Goal: Information Seeking & Learning: Learn about a topic

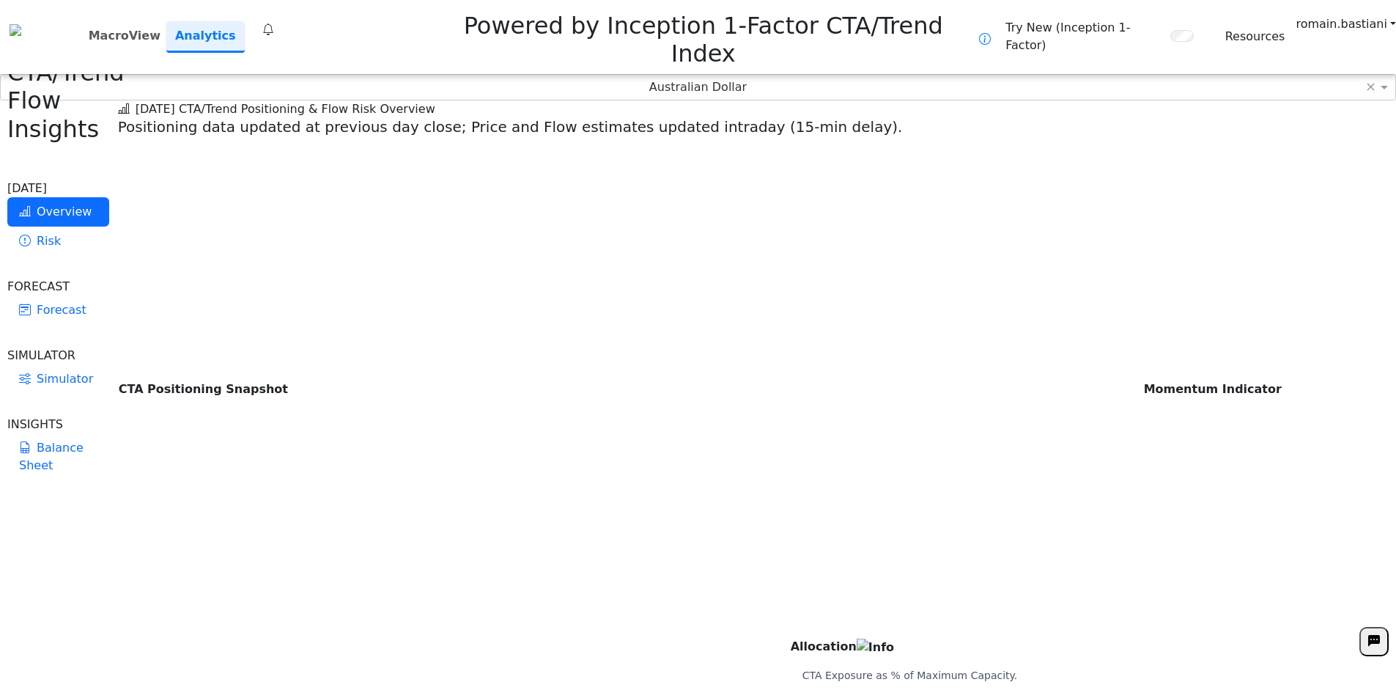
click at [273, 21] on icon at bounding box center [268, 30] width 12 height 18
click at [274, 21] on icon at bounding box center [268, 30] width 12 height 18
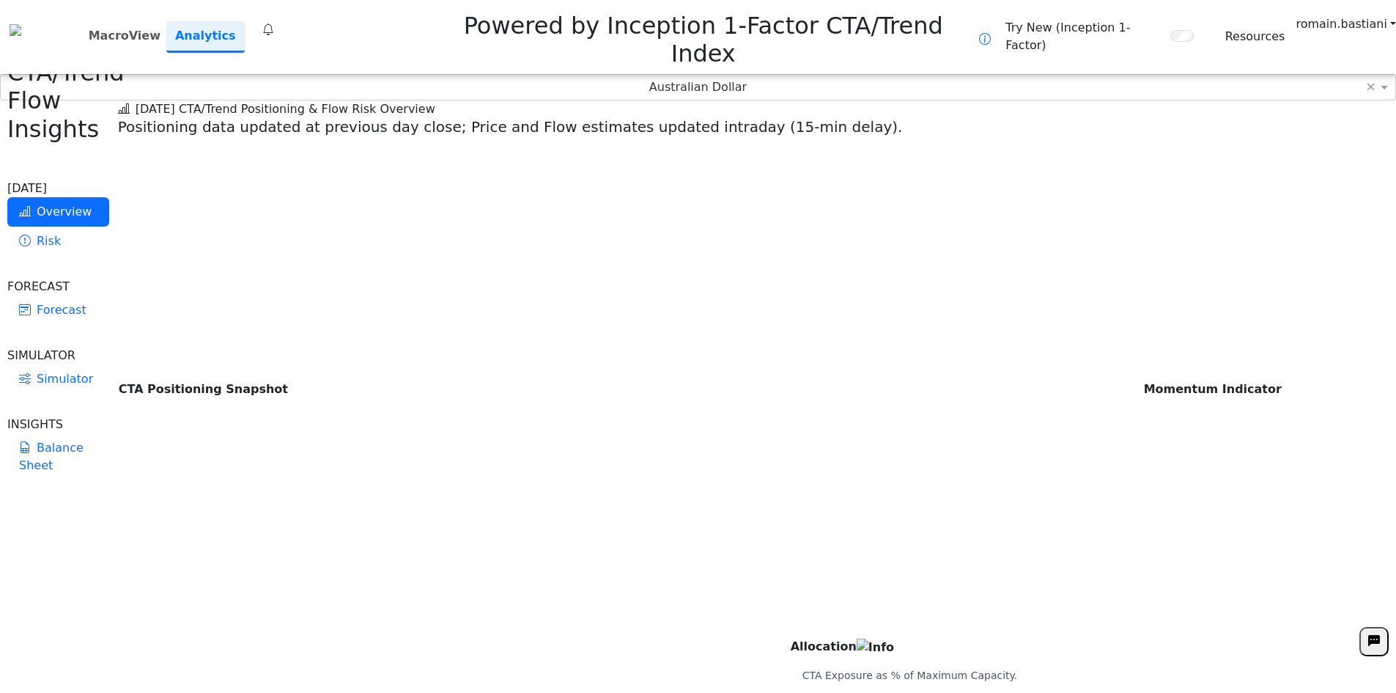
click at [274, 21] on icon at bounding box center [268, 30] width 12 height 18
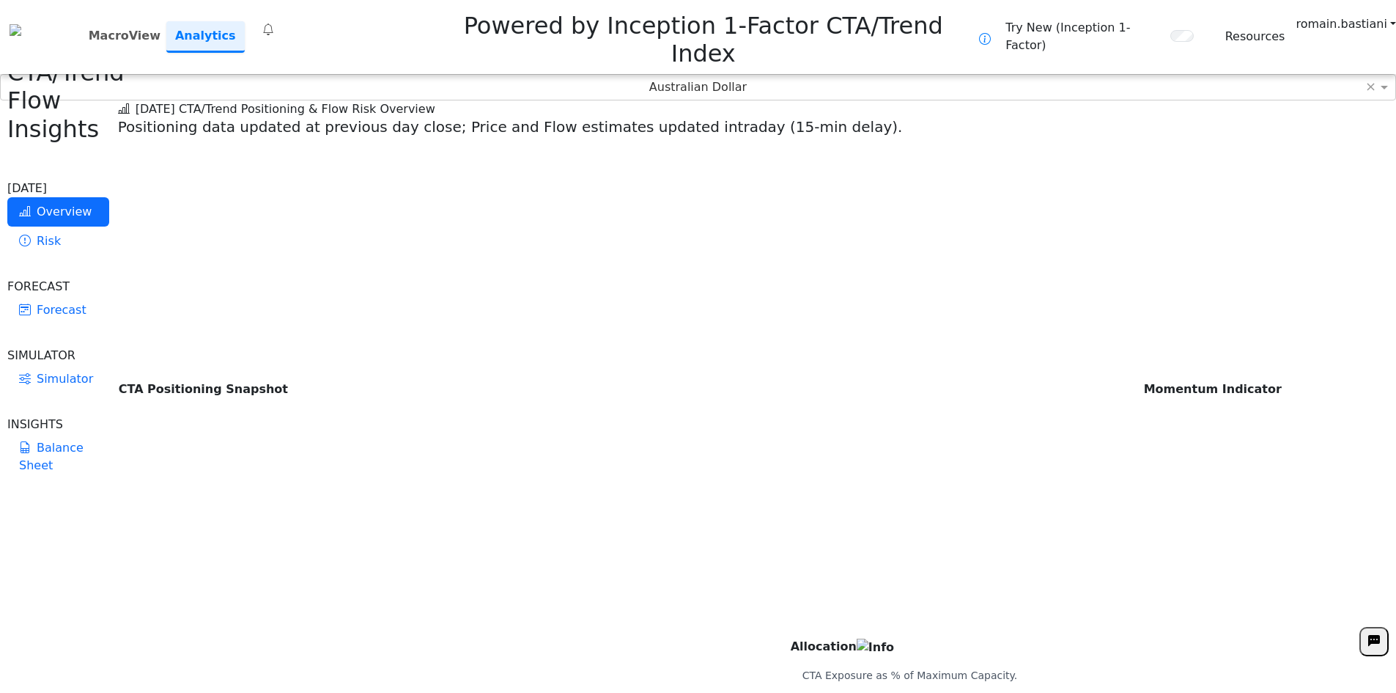
click at [215, 165] on th "CTA Positioning Snapshot" at bounding box center [630, 388] width 1025 height 495
click at [266, 21] on div "MacroView Analytics 0" at bounding box center [178, 37] width 191 height 32
click at [270, 21] on icon at bounding box center [268, 30] width 12 height 18
click at [273, 21] on icon at bounding box center [268, 30] width 12 height 18
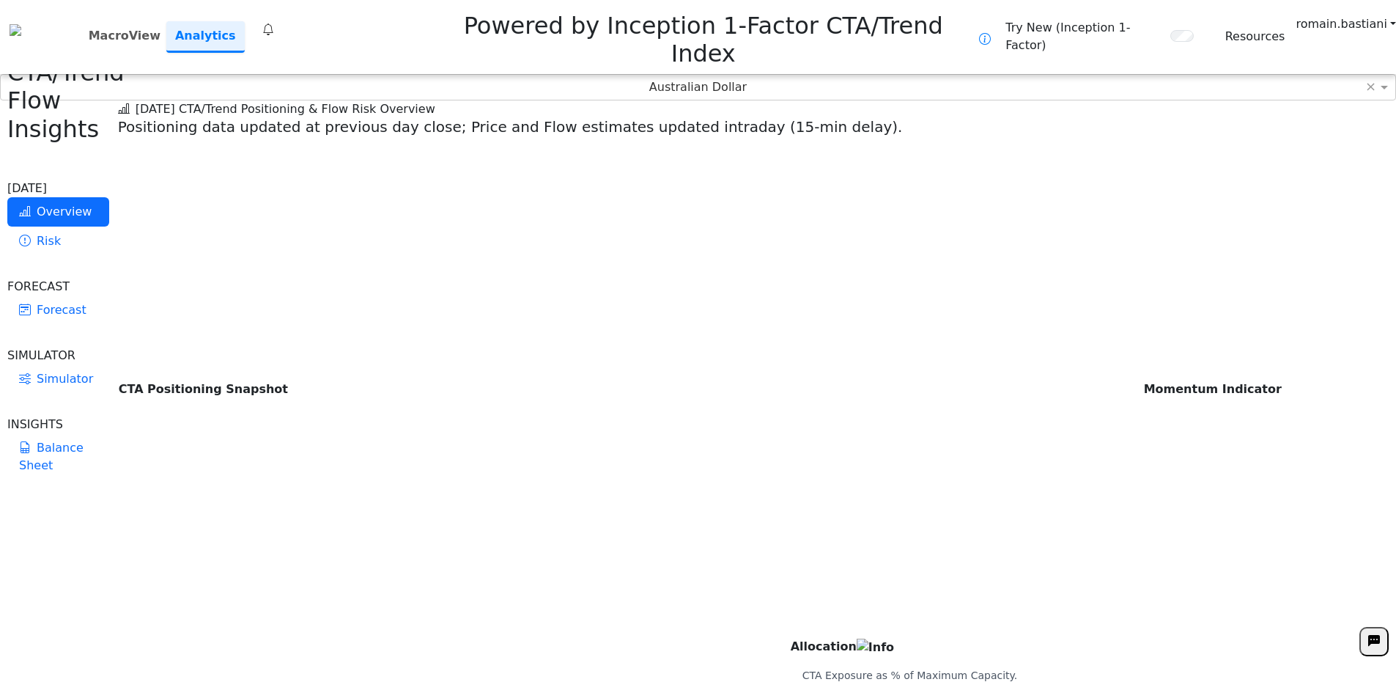
click at [273, 21] on icon at bounding box center [268, 30] width 12 height 18
click at [274, 21] on icon at bounding box center [268, 30] width 12 height 18
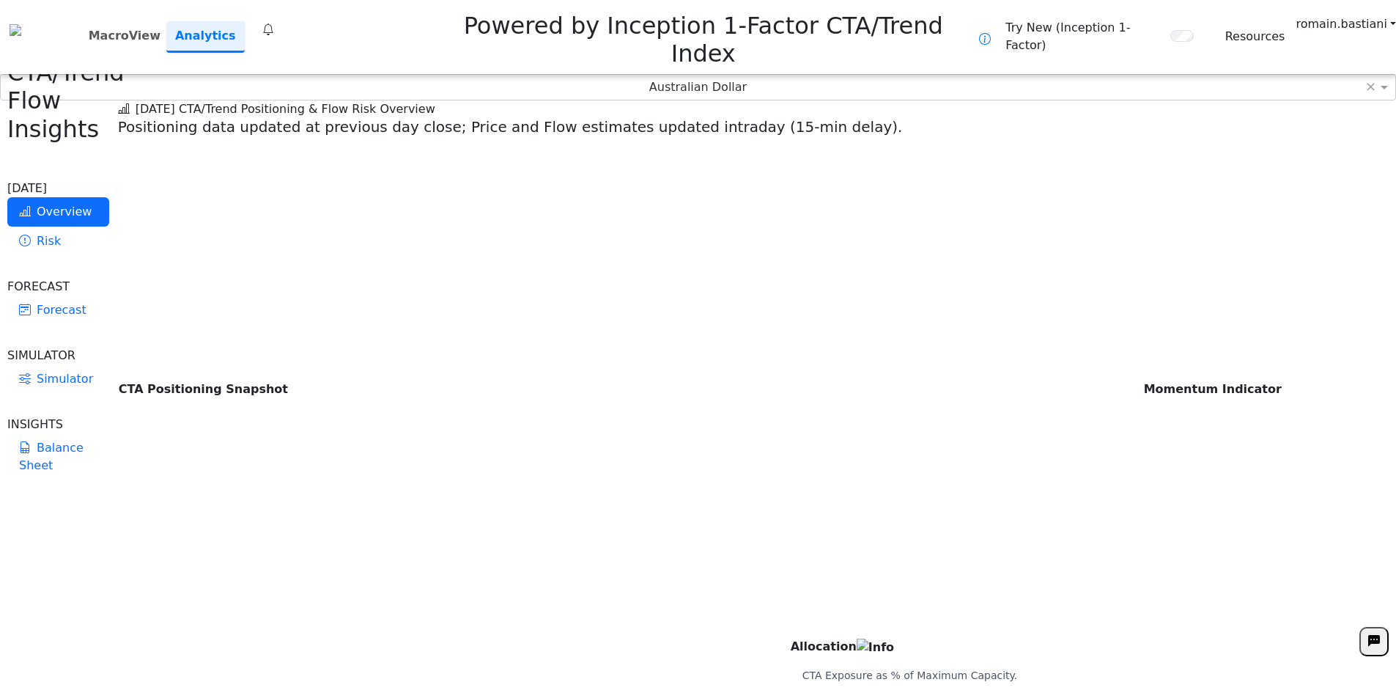
click at [274, 21] on icon at bounding box center [268, 30] width 12 height 18
click at [271, 21] on icon at bounding box center [268, 30] width 12 height 18
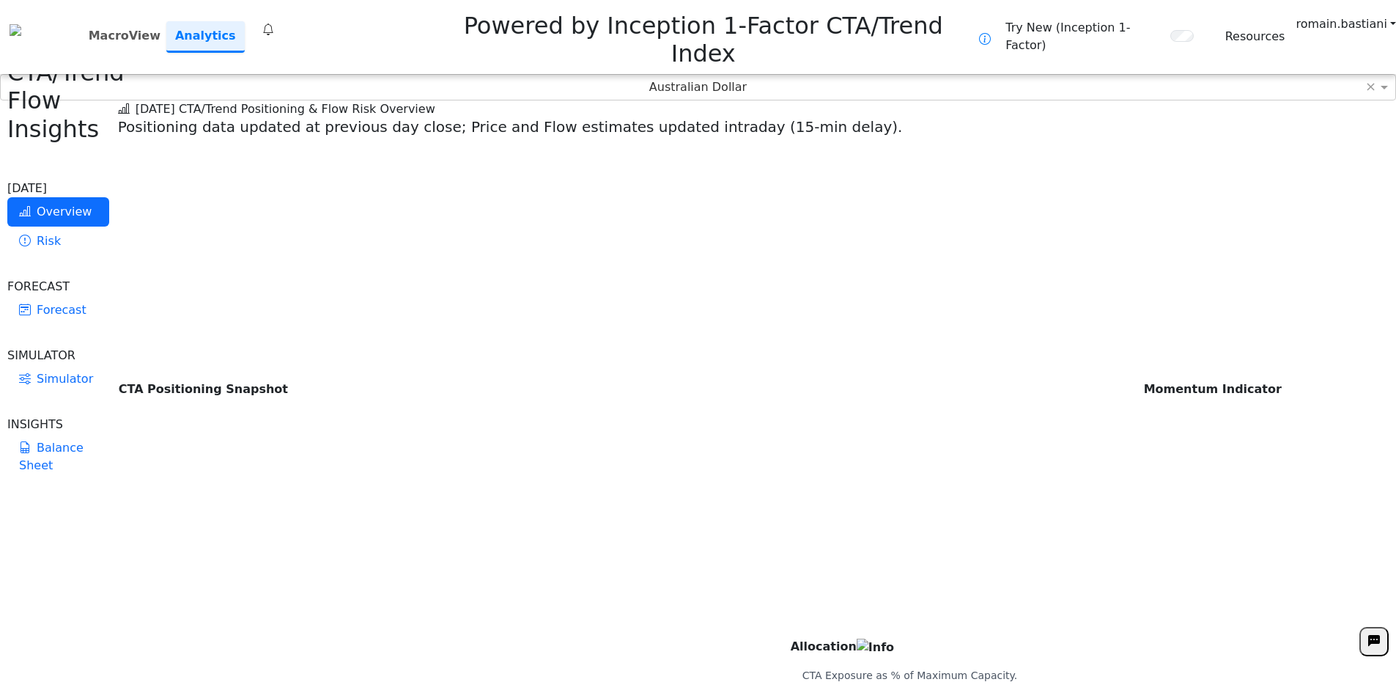
click at [271, 21] on icon at bounding box center [268, 30] width 12 height 18
click at [273, 21] on icon at bounding box center [268, 30] width 12 height 18
click at [274, 21] on icon at bounding box center [268, 30] width 12 height 18
click at [265, 21] on div "MacroView Analytics 0" at bounding box center [178, 37] width 191 height 32
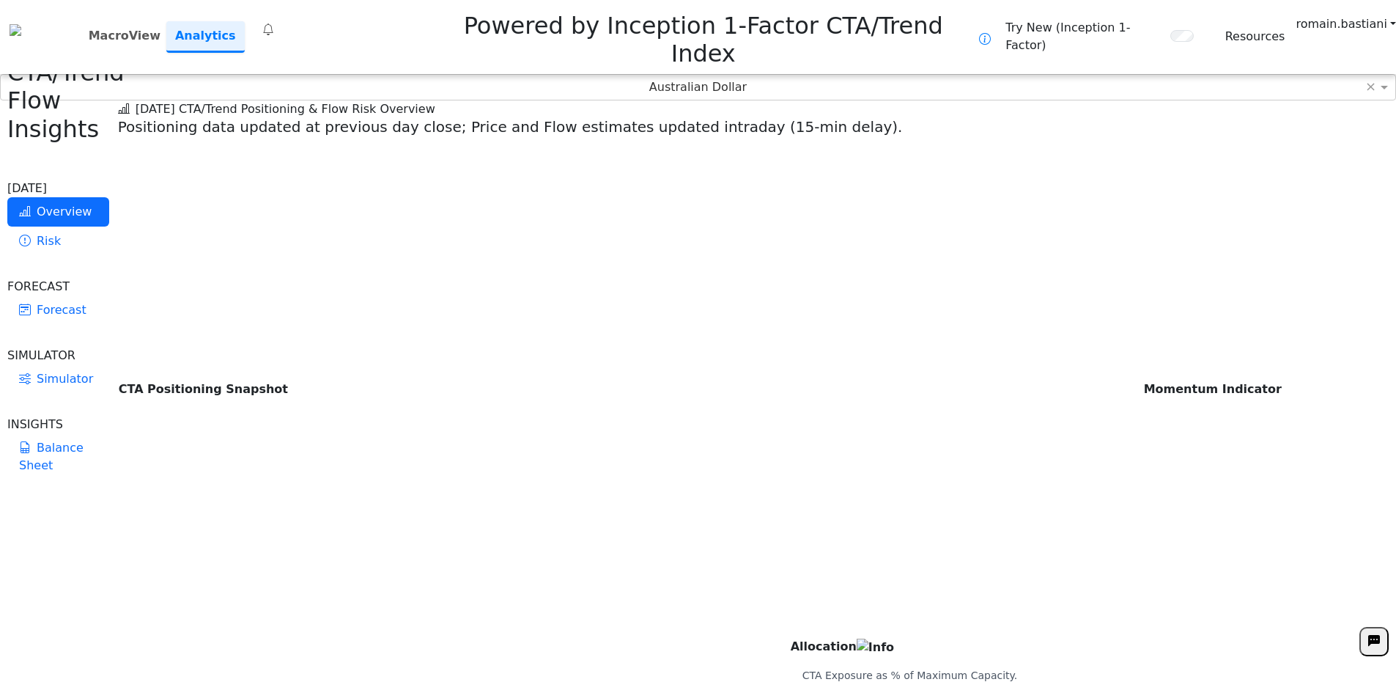
click at [268, 21] on div "MacroView Analytics 0" at bounding box center [178, 37] width 191 height 32
click at [271, 21] on icon at bounding box center [268, 30] width 12 height 18
click at [274, 21] on icon at bounding box center [268, 30] width 12 height 18
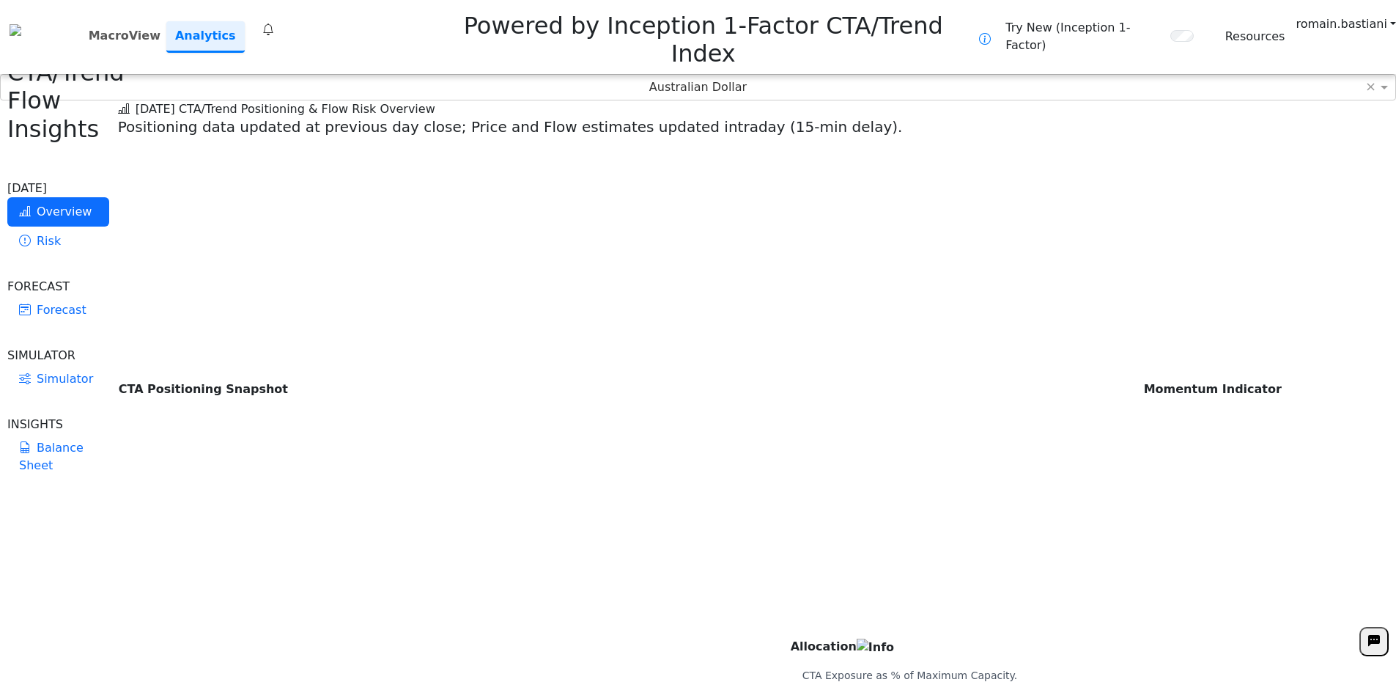
click at [274, 21] on icon at bounding box center [268, 30] width 12 height 18
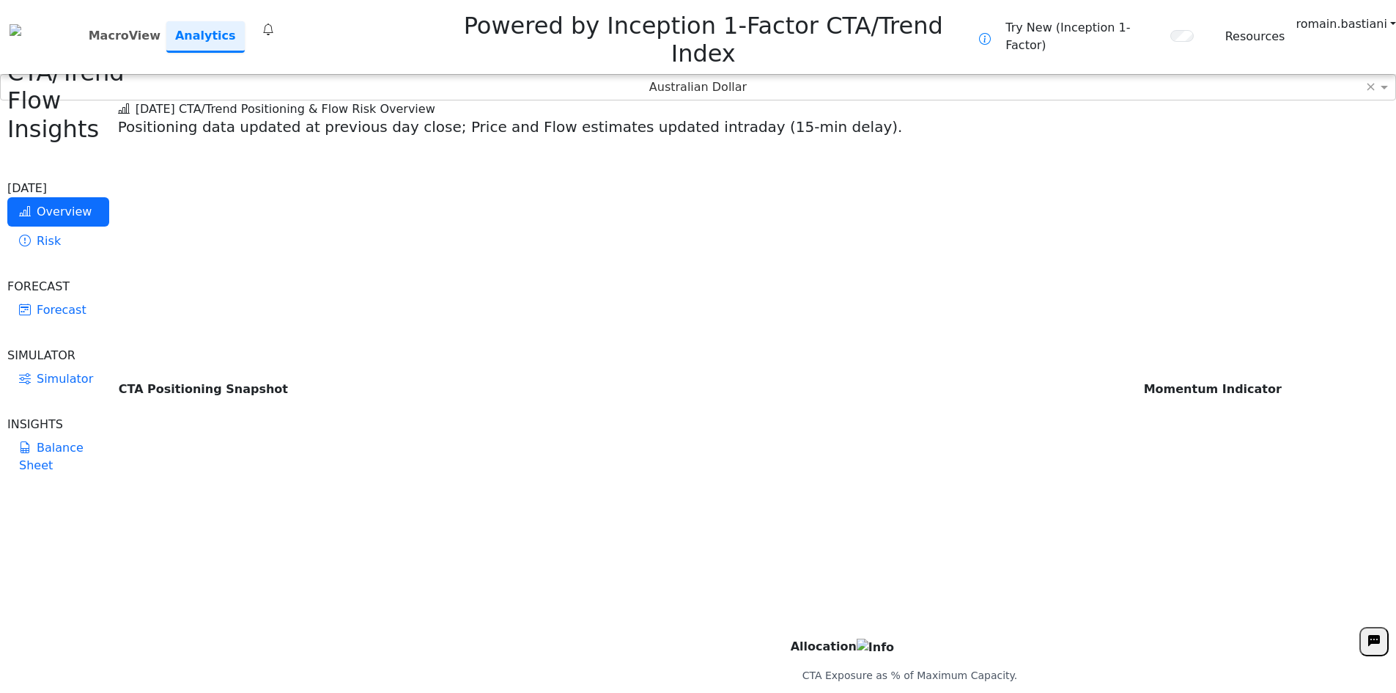
click at [274, 21] on icon at bounding box center [268, 30] width 12 height 18
click at [670, 75] on div "Australian Dollar" at bounding box center [698, 87] width 1395 height 25
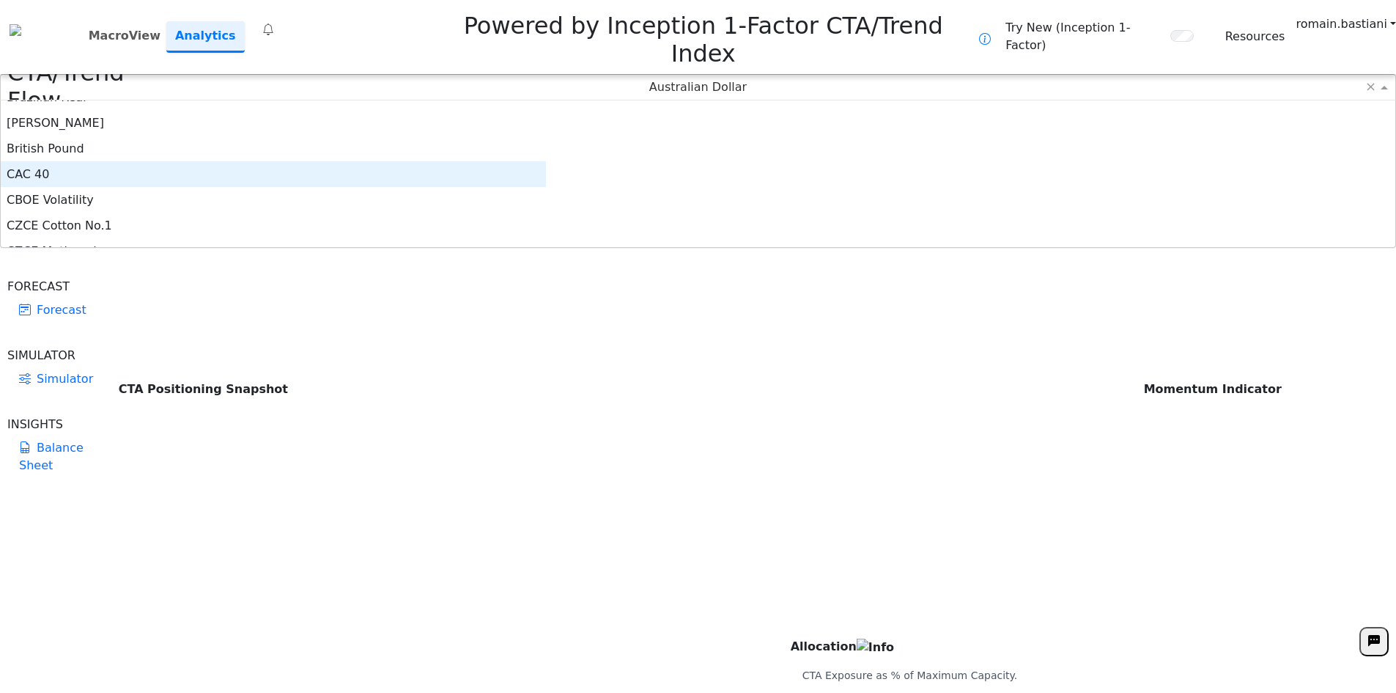
scroll to position [220, 0]
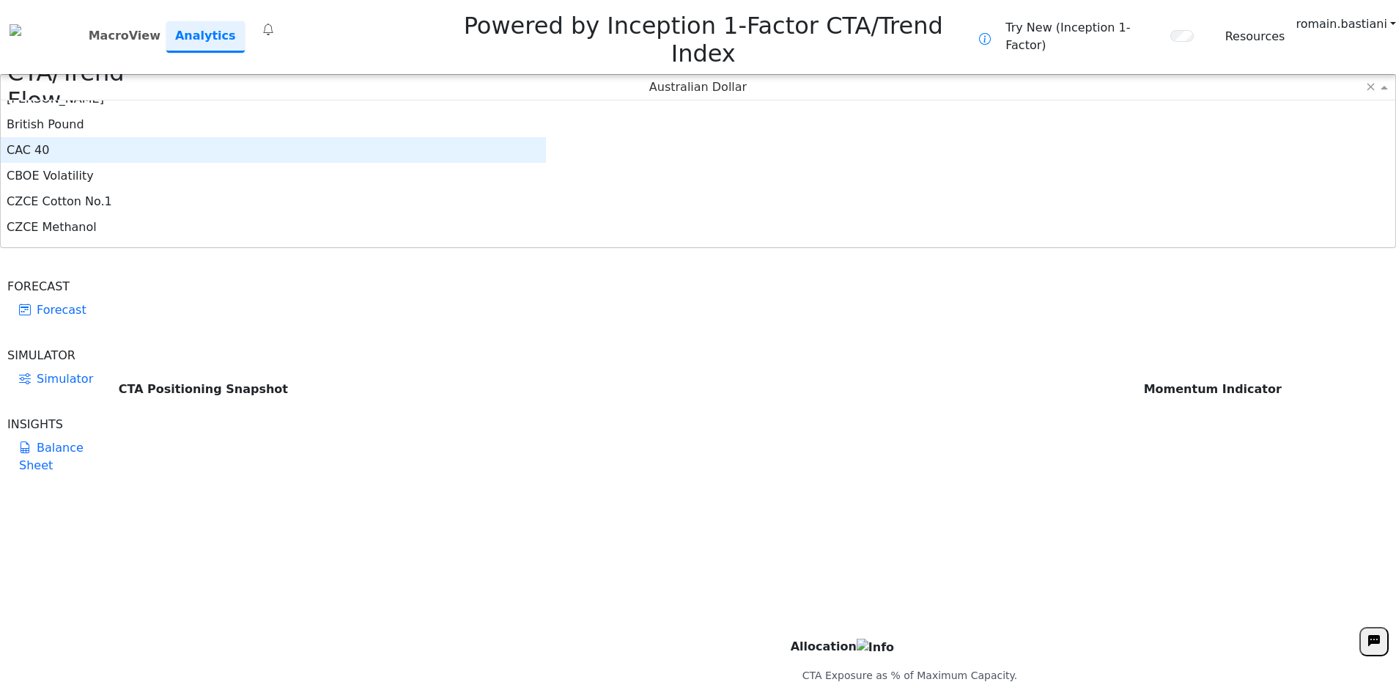
click at [514, 137] on div "CAC 40" at bounding box center [273, 150] width 545 height 26
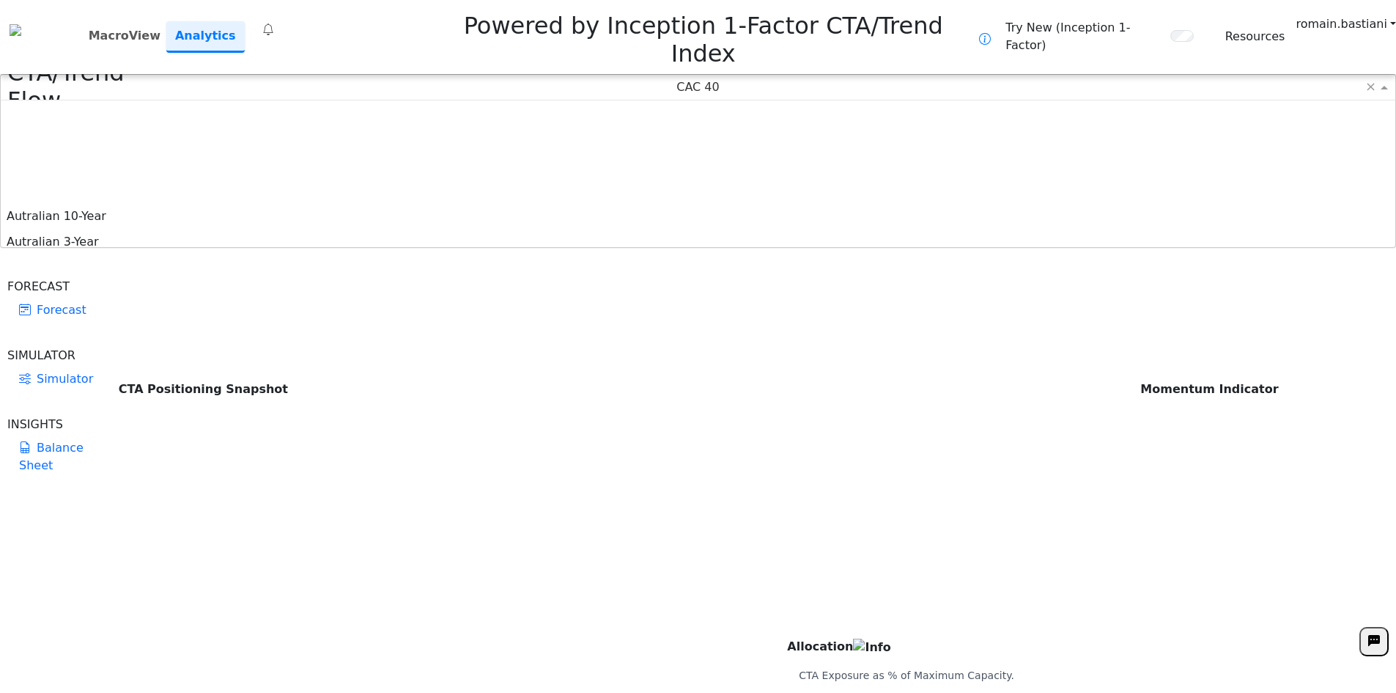
click at [611, 74] on div "CAC 40 ×" at bounding box center [698, 87] width 1396 height 26
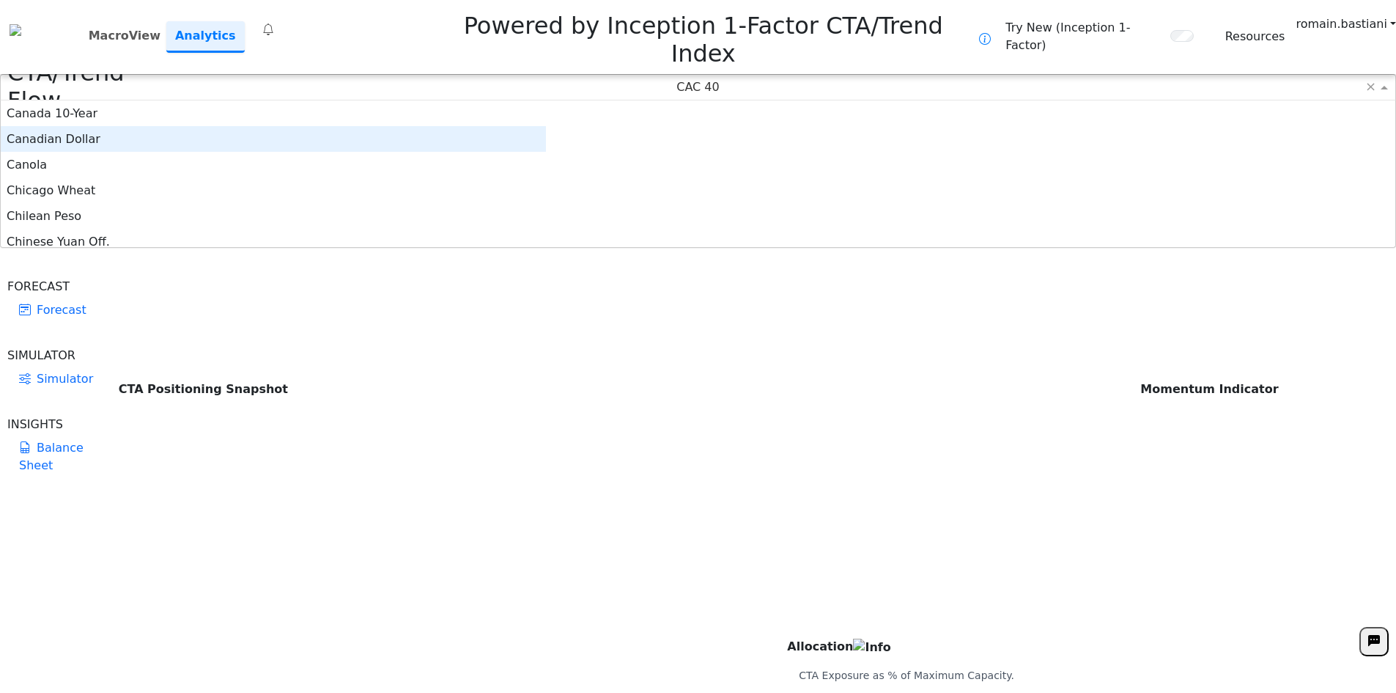
scroll to position [421, 0]
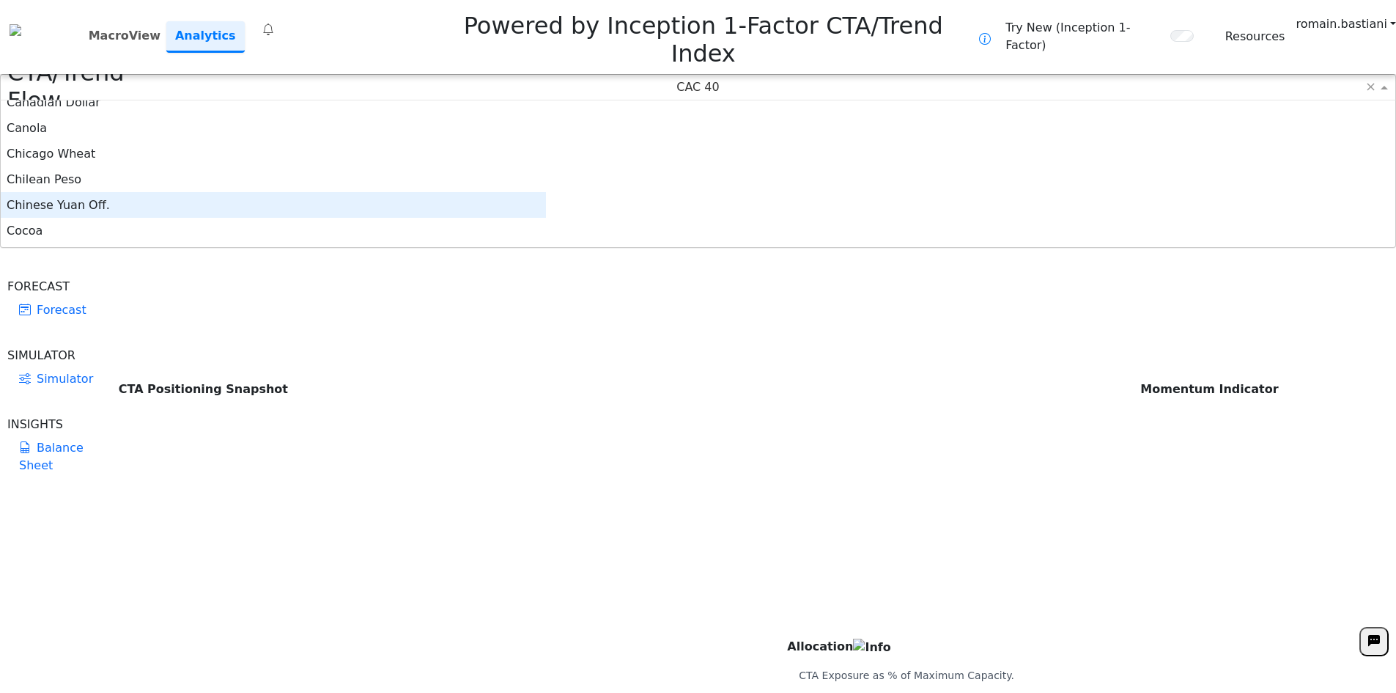
click at [504, 192] on div "Chinese Yuan Off." at bounding box center [273, 205] width 545 height 26
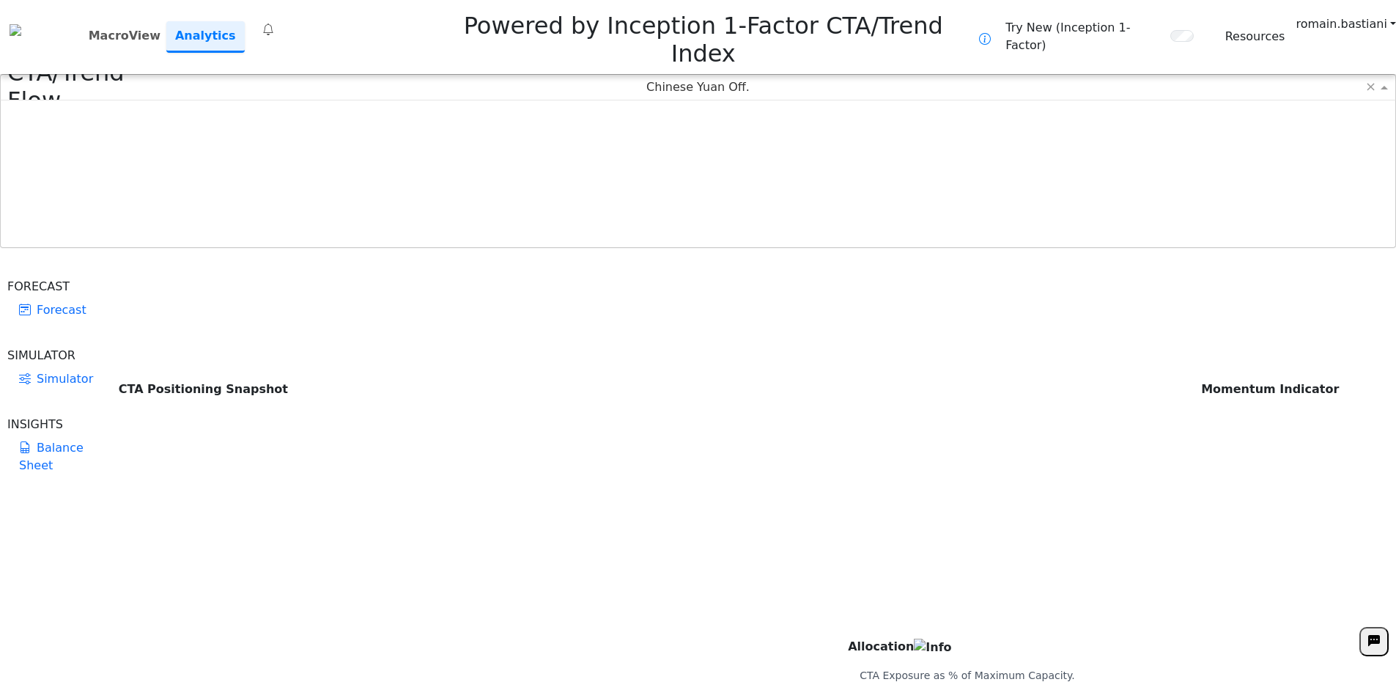
click at [572, 75] on div "Chinese Yuan Off." at bounding box center [698, 87] width 1395 height 25
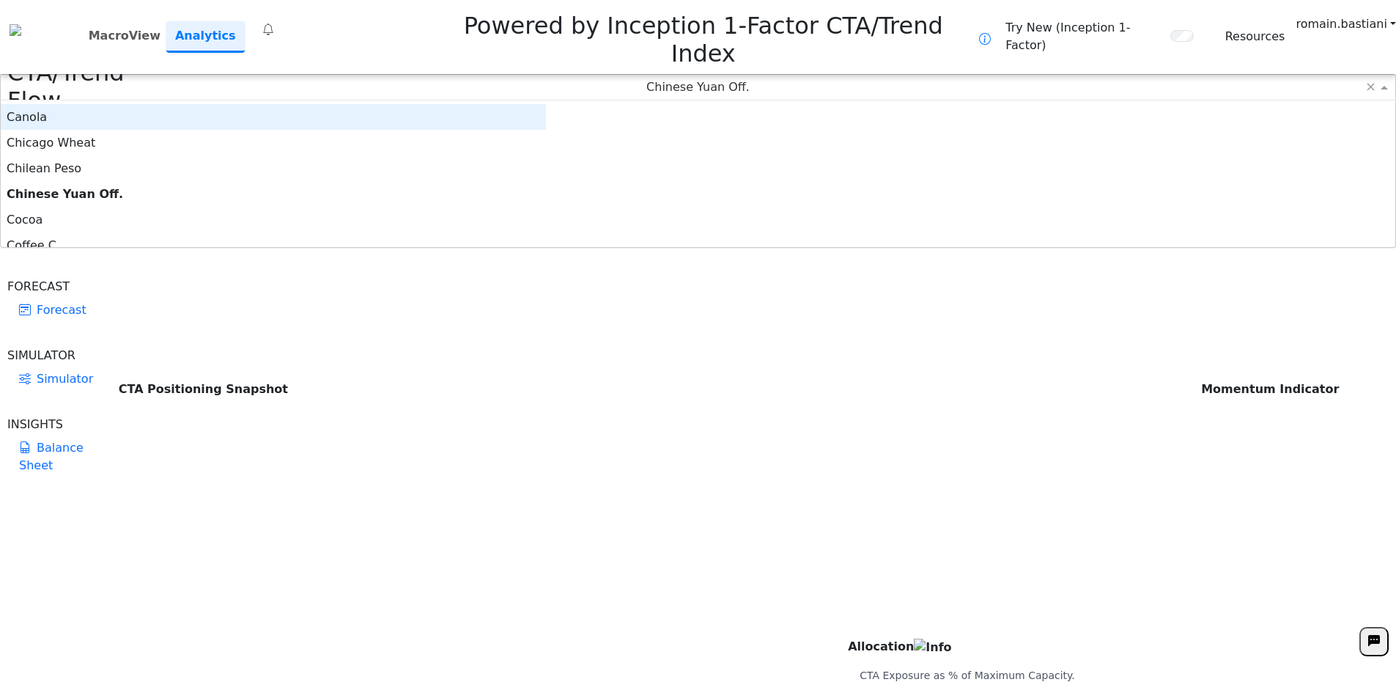
scroll to position [458, 0]
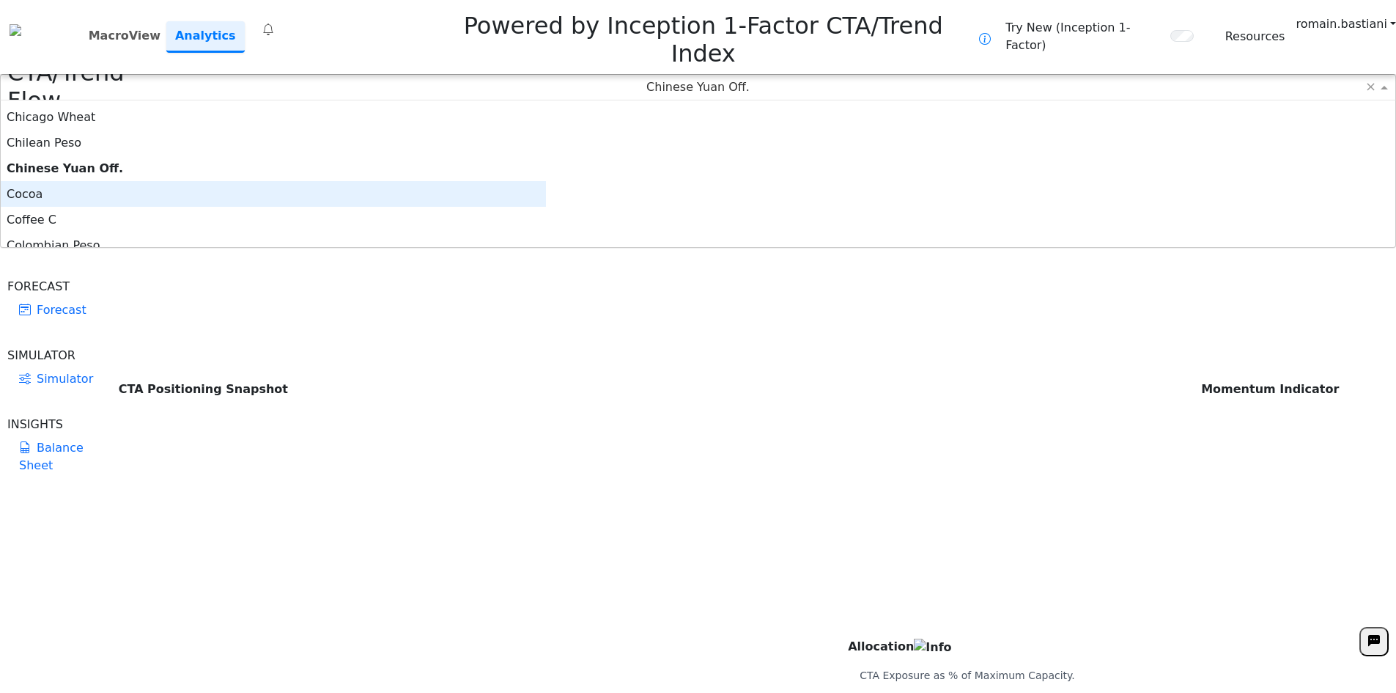
click at [507, 181] on div "Cocoa" at bounding box center [273, 194] width 545 height 26
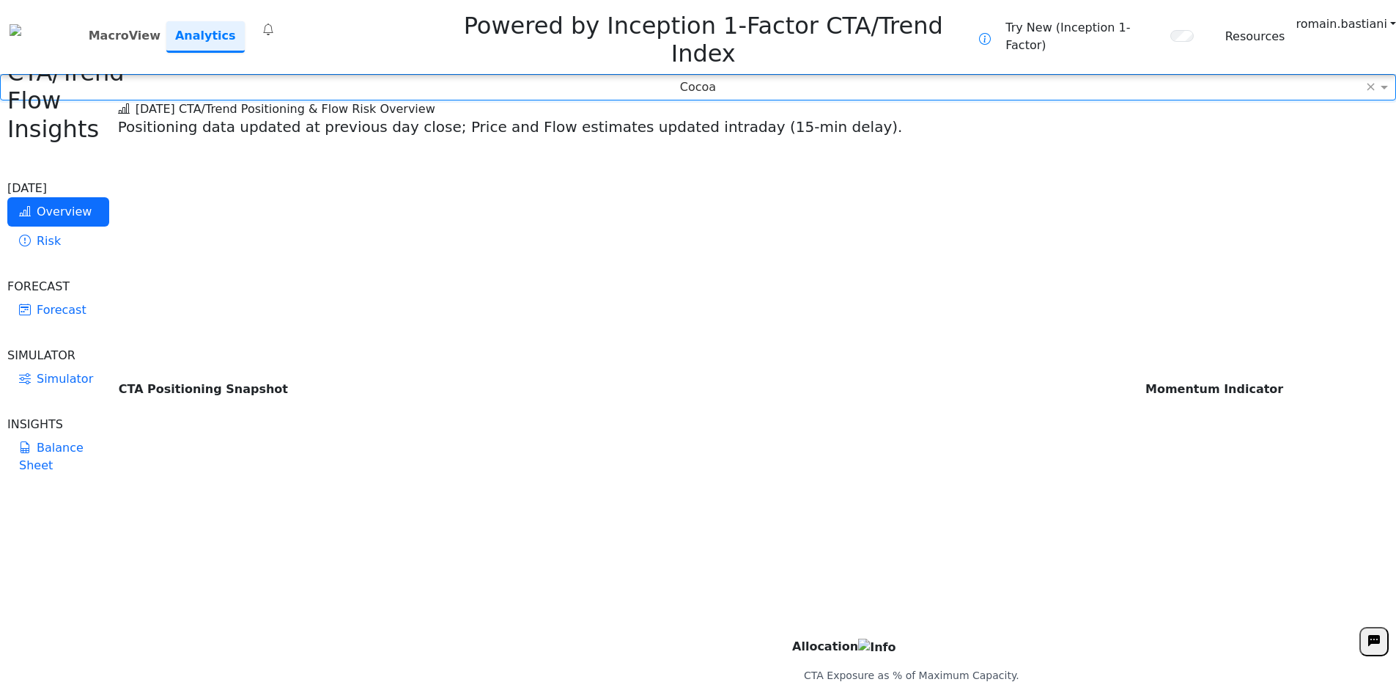
scroll to position [0, 0]
click at [274, 21] on icon at bounding box center [268, 30] width 12 height 18
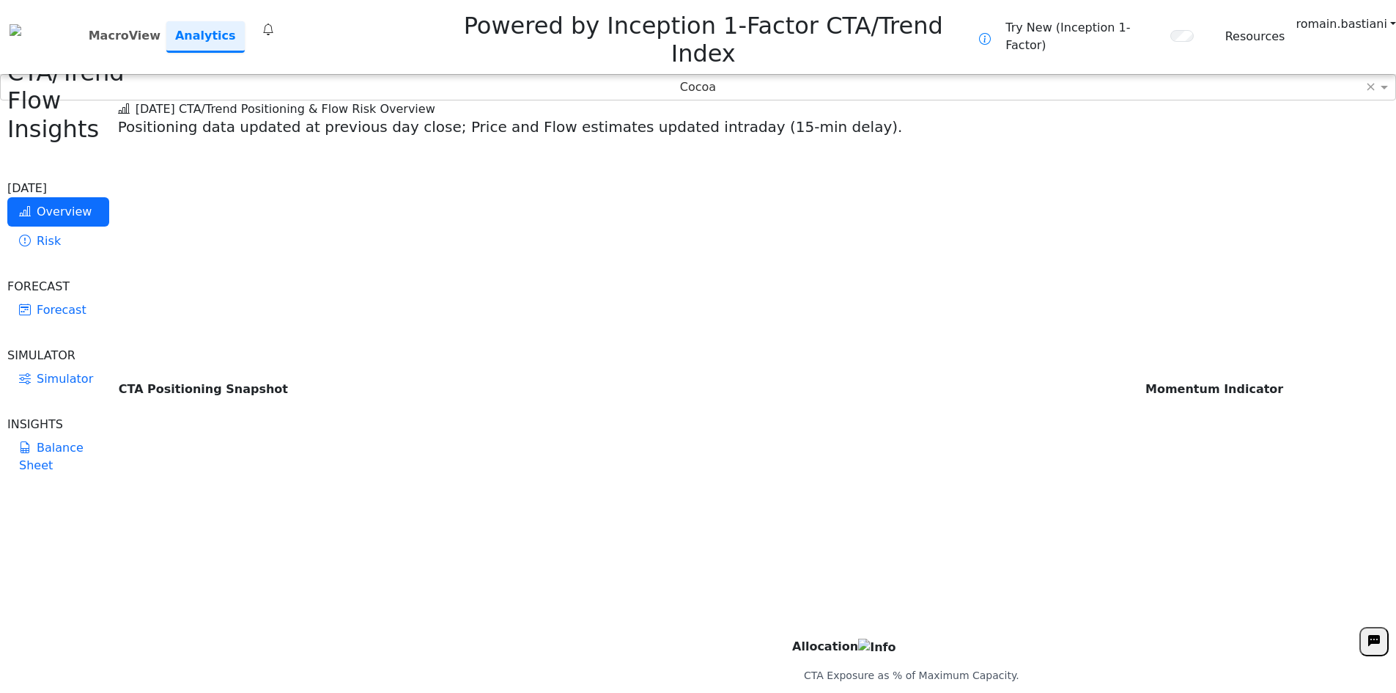
click at [270, 21] on icon at bounding box center [268, 30] width 12 height 18
click at [274, 21] on icon at bounding box center [268, 30] width 12 height 18
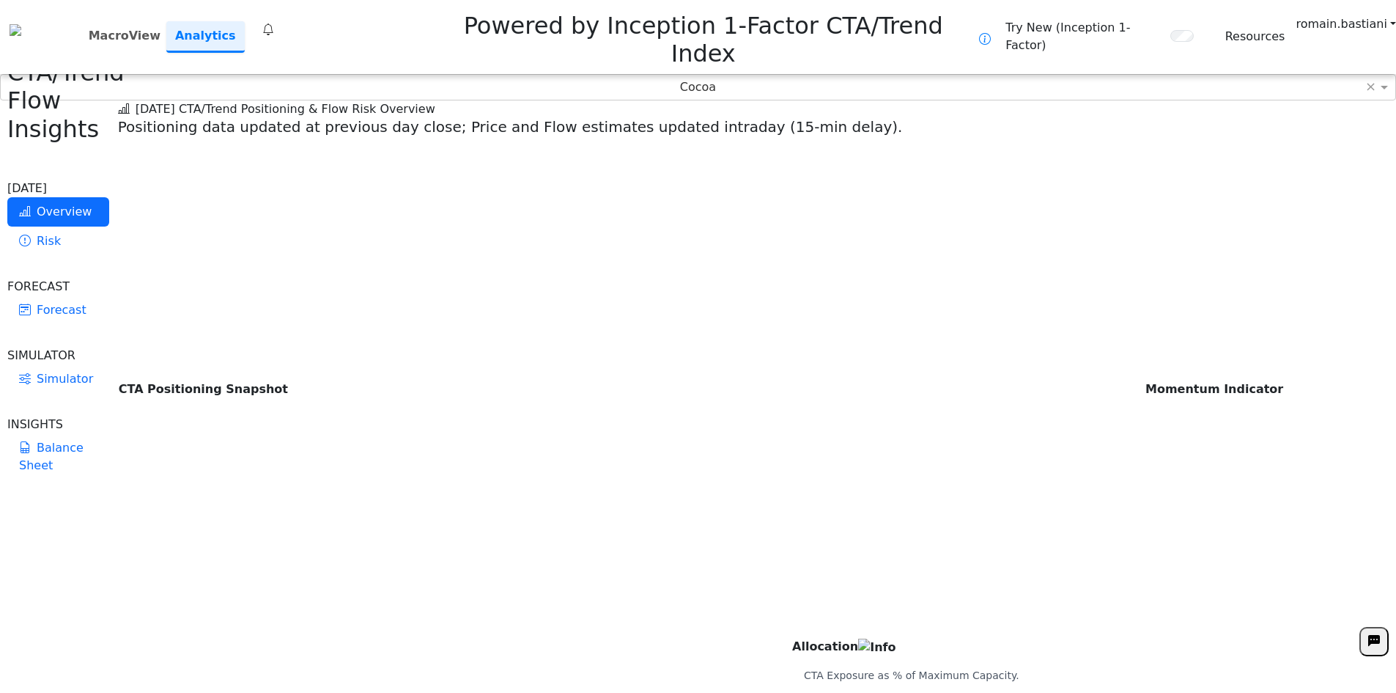
click at [274, 21] on icon at bounding box center [268, 30] width 12 height 18
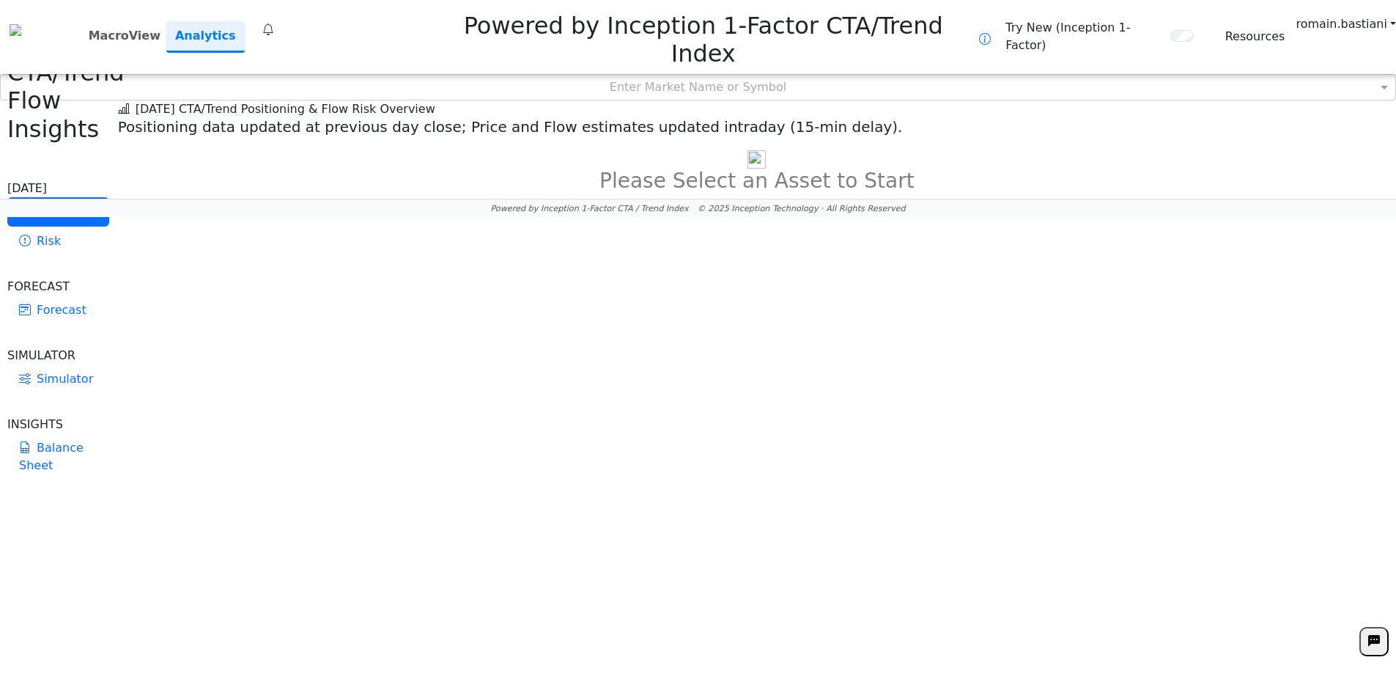
click at [273, 21] on icon at bounding box center [268, 30] width 12 height 18
click at [274, 21] on icon at bounding box center [268, 30] width 12 height 18
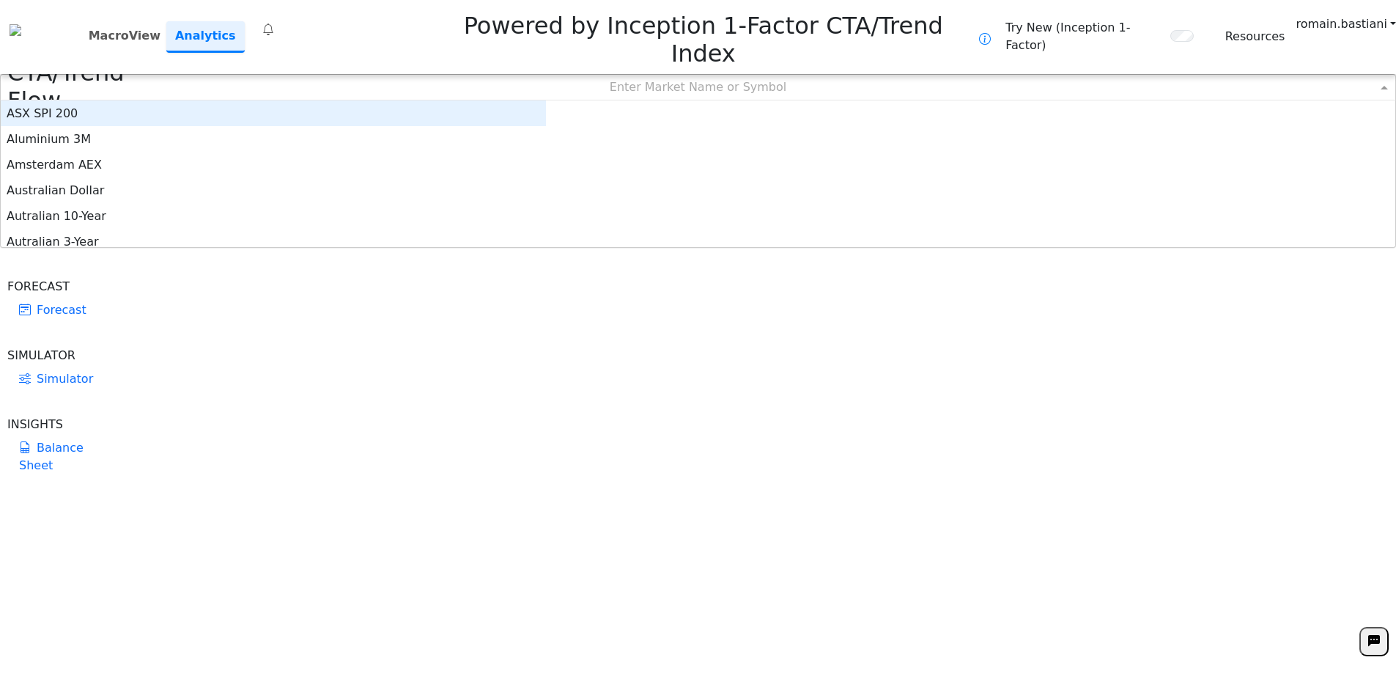
click at [438, 74] on div "Enter Market Name or Symbol" at bounding box center [698, 87] width 1396 height 26
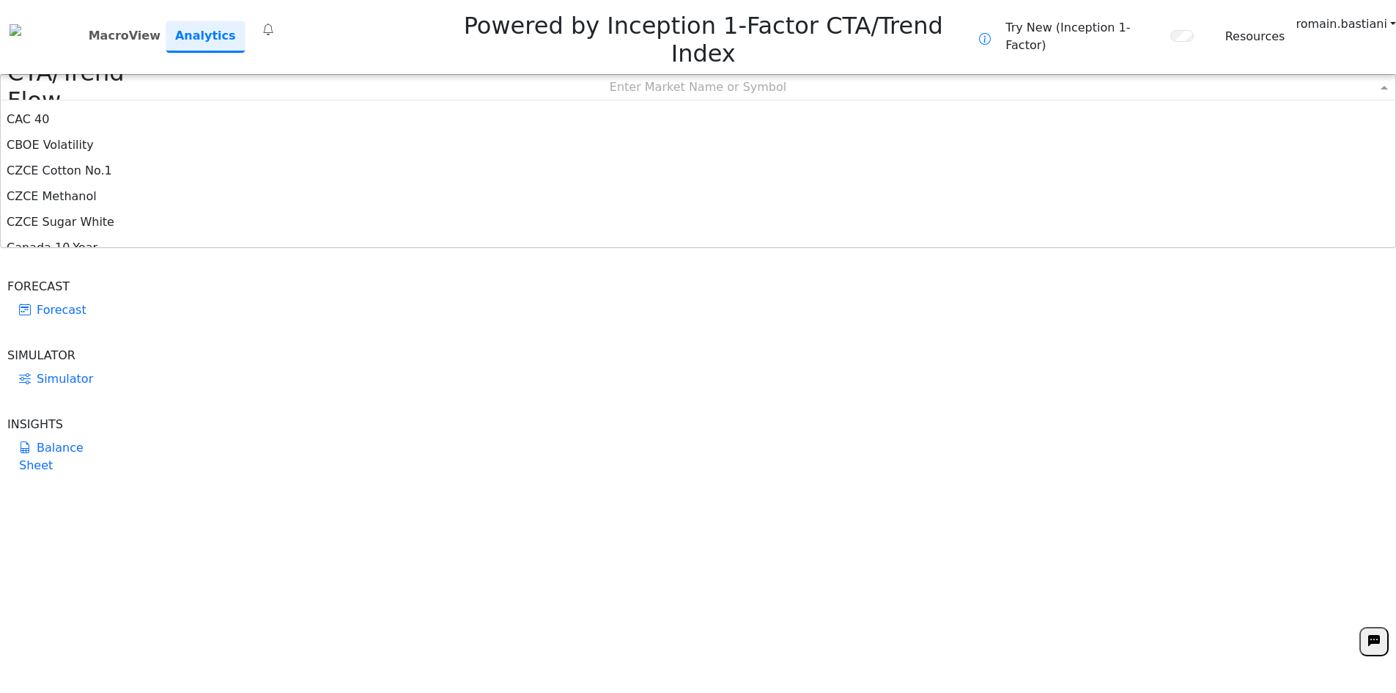
scroll to position [293, 0]
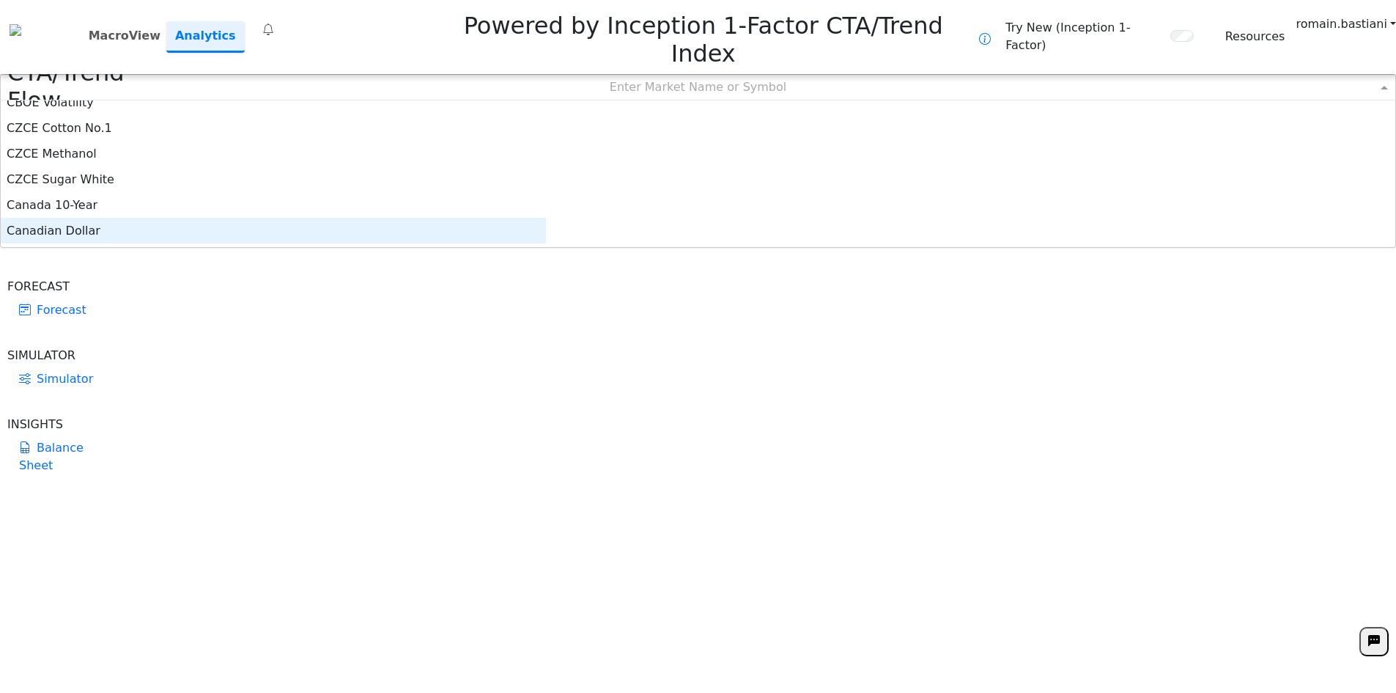
click at [532, 218] on div "Canadian Dollar" at bounding box center [273, 231] width 545 height 26
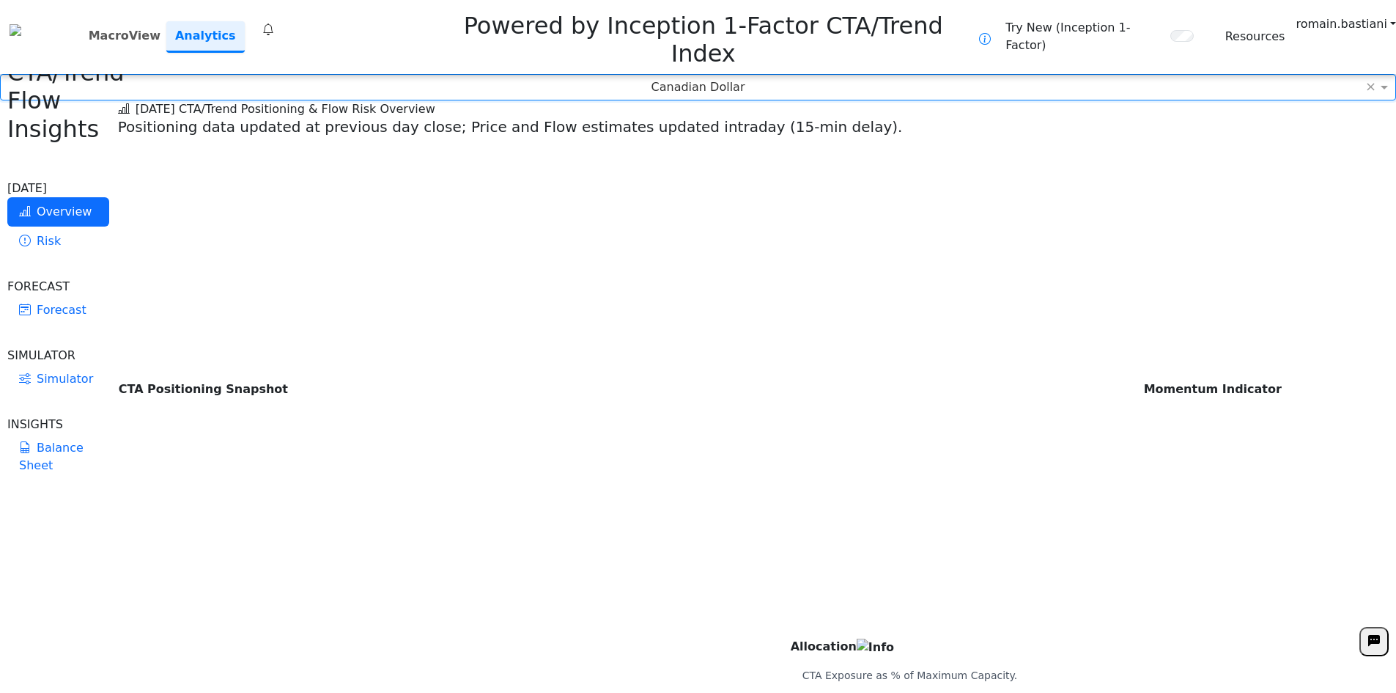
click at [274, 21] on icon at bounding box center [268, 30] width 12 height 18
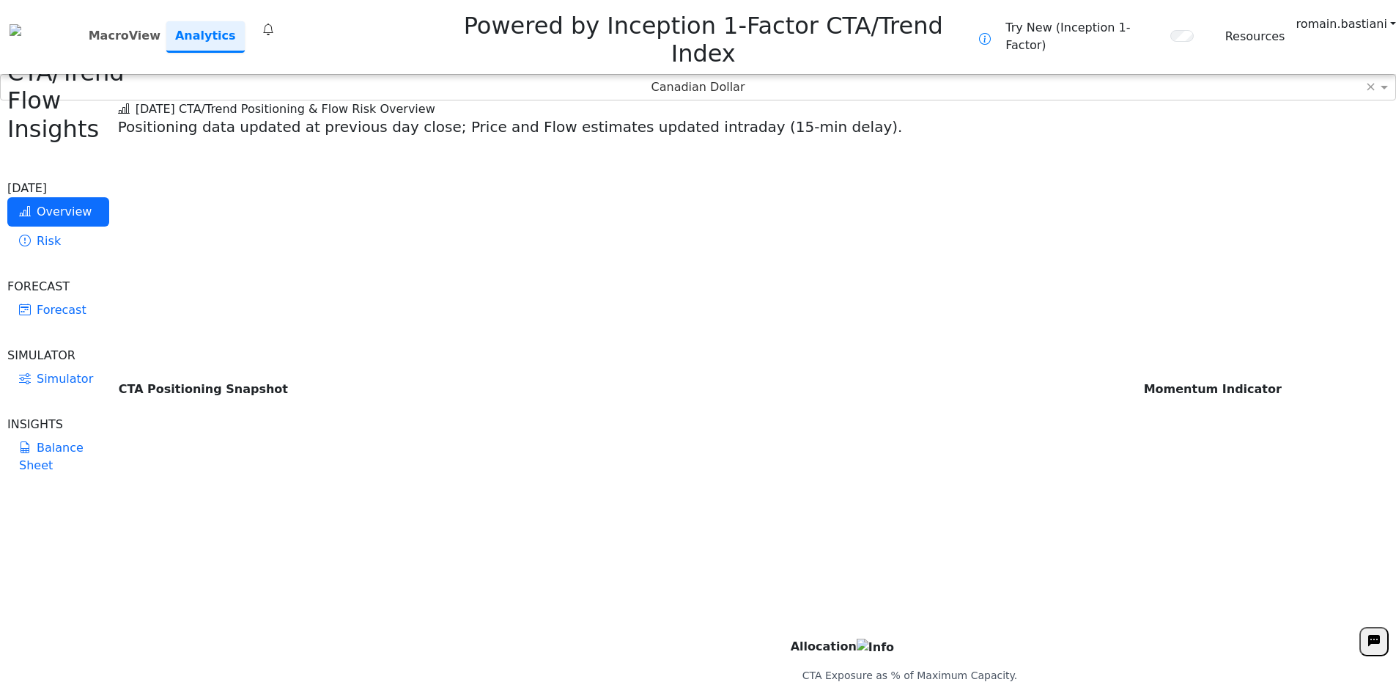
click at [274, 21] on icon at bounding box center [268, 30] width 12 height 18
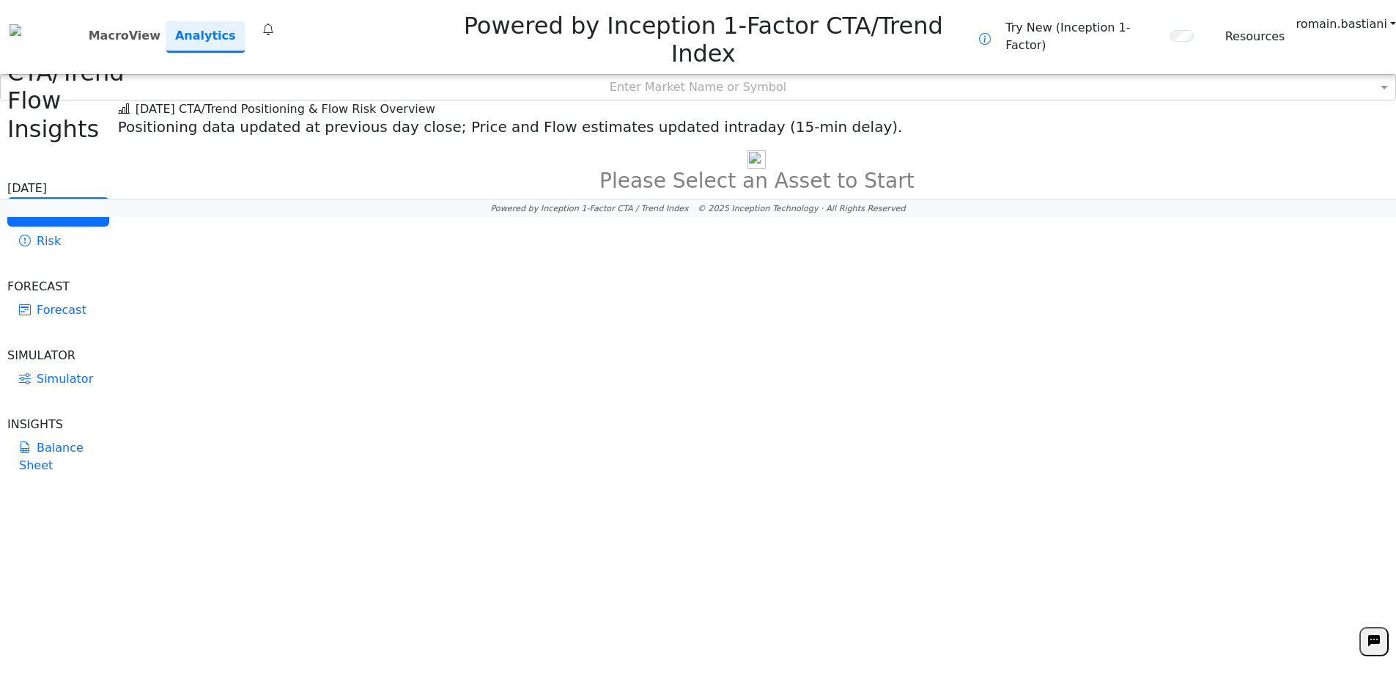
drag, startPoint x: 265, startPoint y: 7, endPoint x: 272, endPoint y: 11, distance: 7.5
click at [268, 21] on div "MacroView Analytics 0" at bounding box center [178, 37] width 191 height 32
click at [274, 21] on icon at bounding box center [268, 30] width 12 height 18
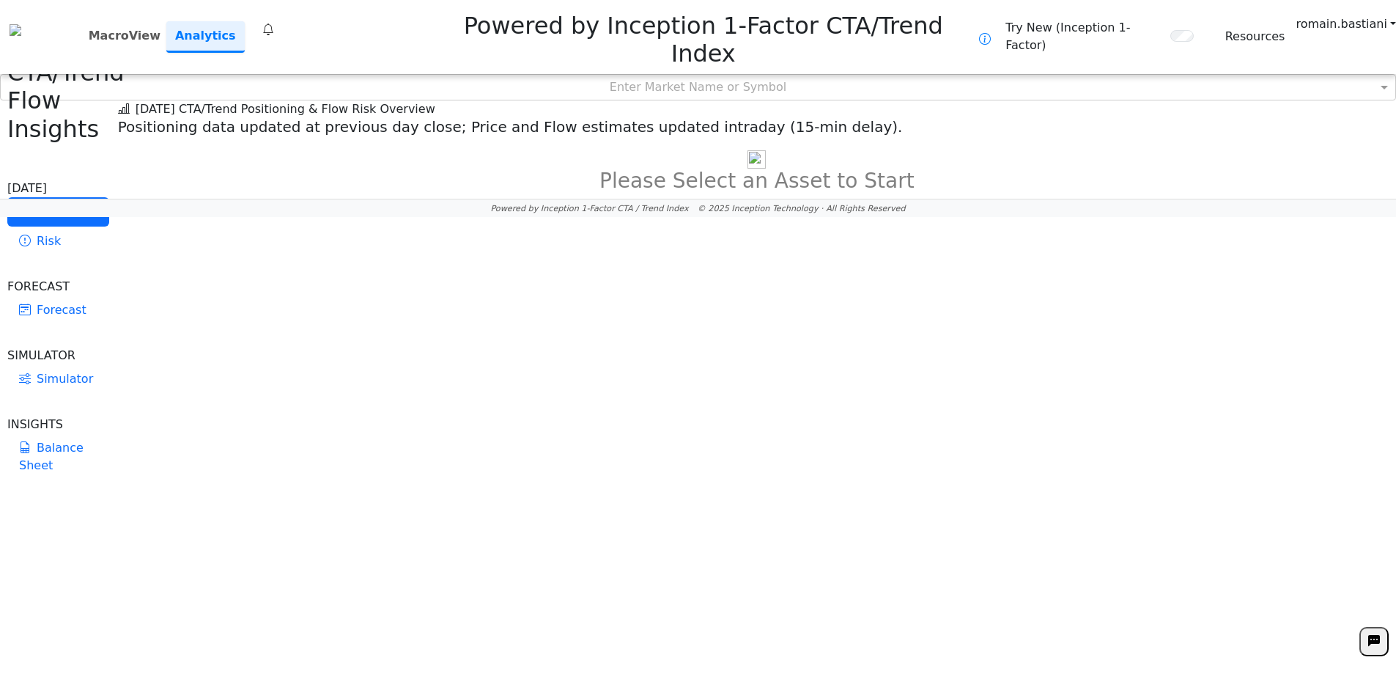
click at [274, 21] on icon at bounding box center [268, 30] width 12 height 18
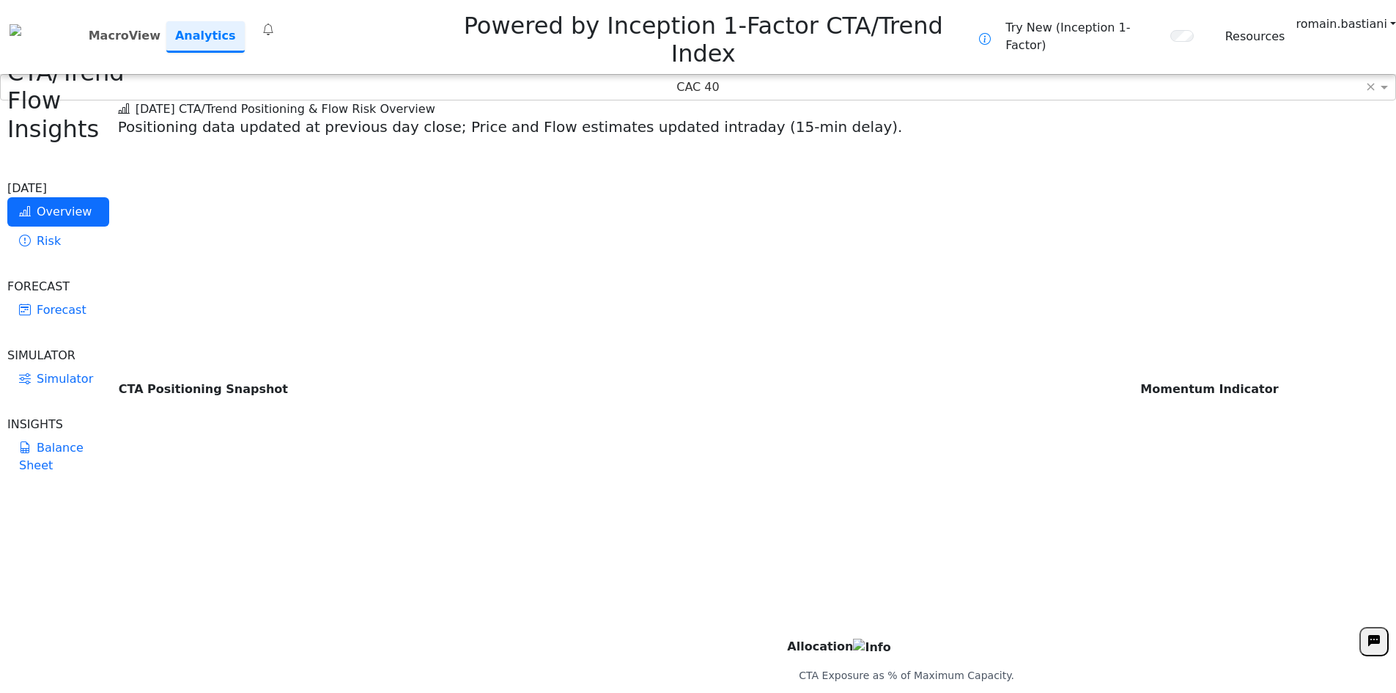
click at [274, 21] on icon at bounding box center [268, 30] width 12 height 18
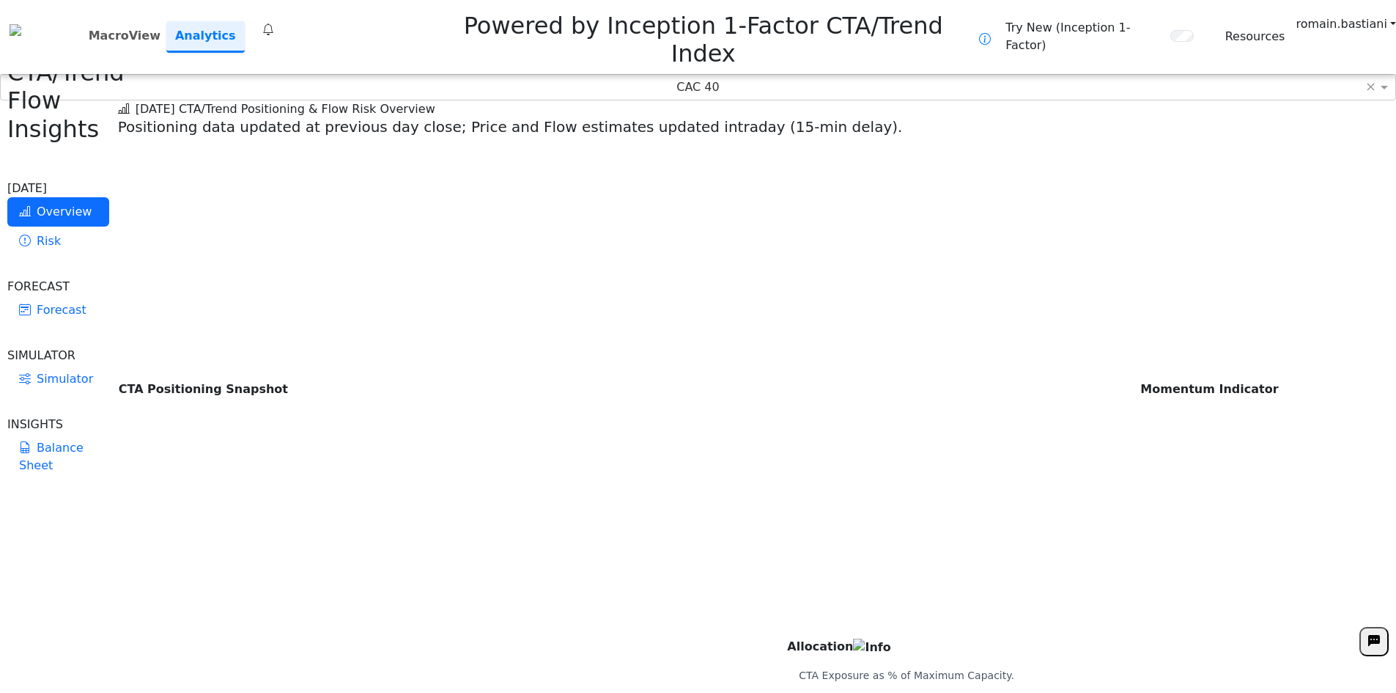
click at [274, 21] on icon at bounding box center [268, 30] width 12 height 18
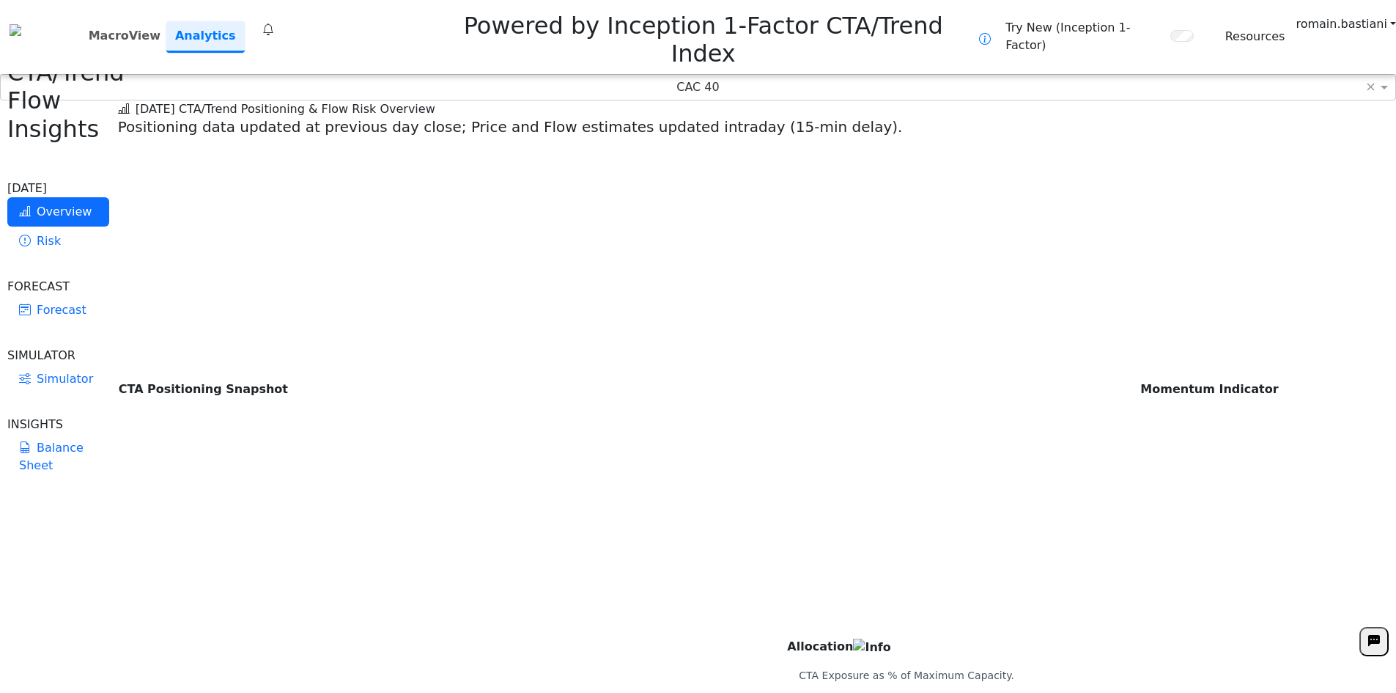
click at [274, 21] on icon at bounding box center [268, 30] width 12 height 18
click at [272, 21] on icon at bounding box center [268, 30] width 12 height 18
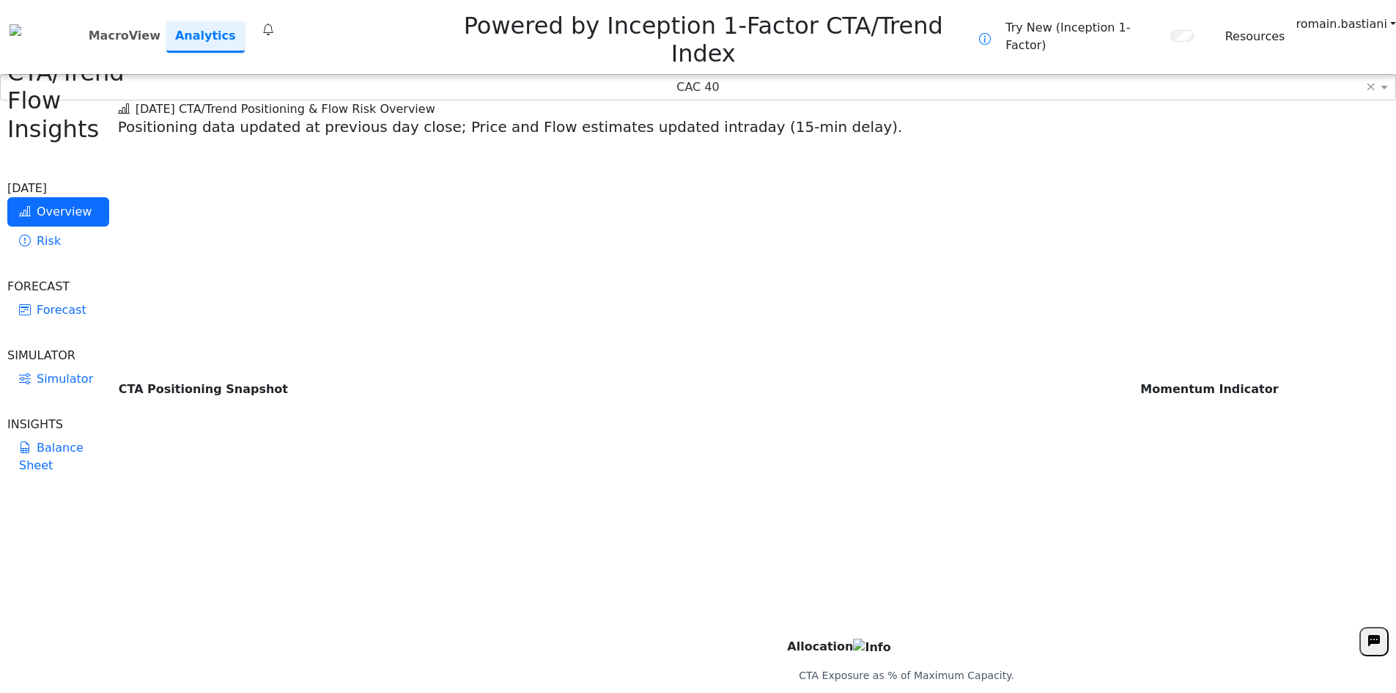
click at [272, 21] on icon at bounding box center [268, 30] width 12 height 18
click at [274, 21] on icon at bounding box center [268, 30] width 12 height 18
click at [270, 21] on icon at bounding box center [268, 30] width 12 height 18
click at [273, 21] on icon at bounding box center [268, 30] width 12 height 18
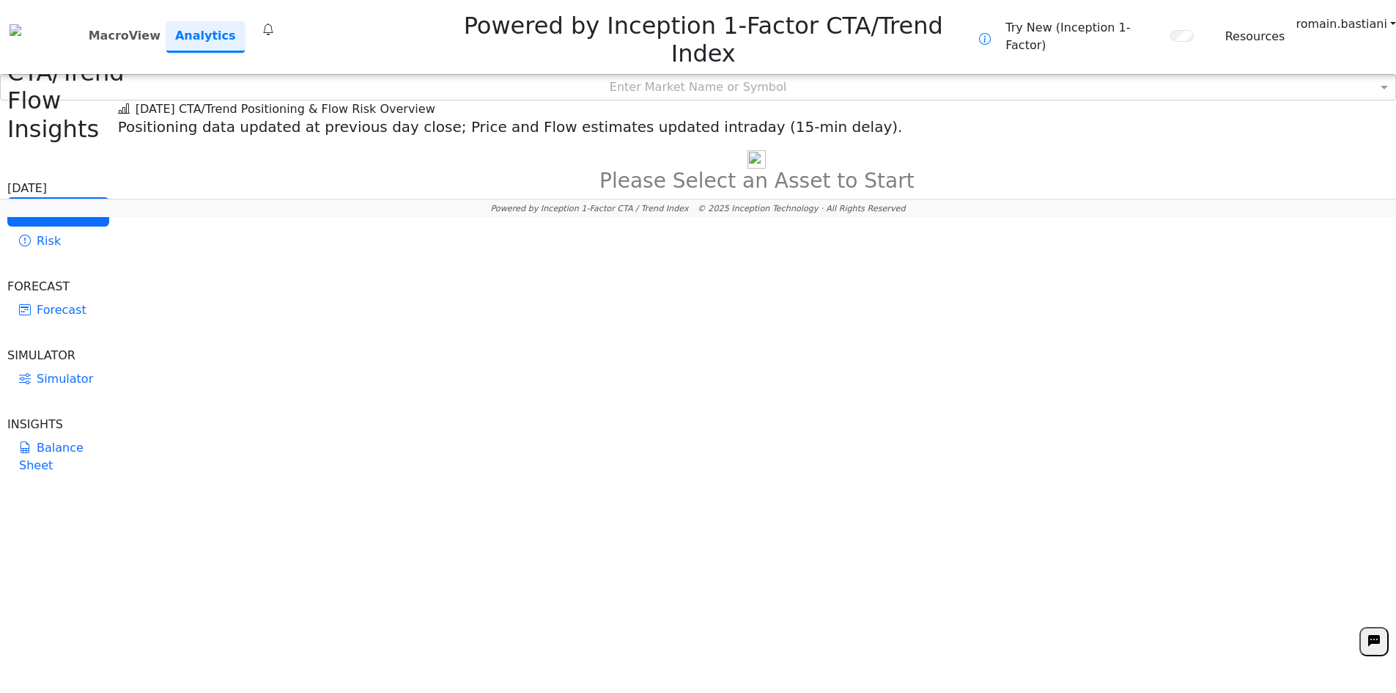
click at [273, 21] on icon at bounding box center [268, 30] width 12 height 18
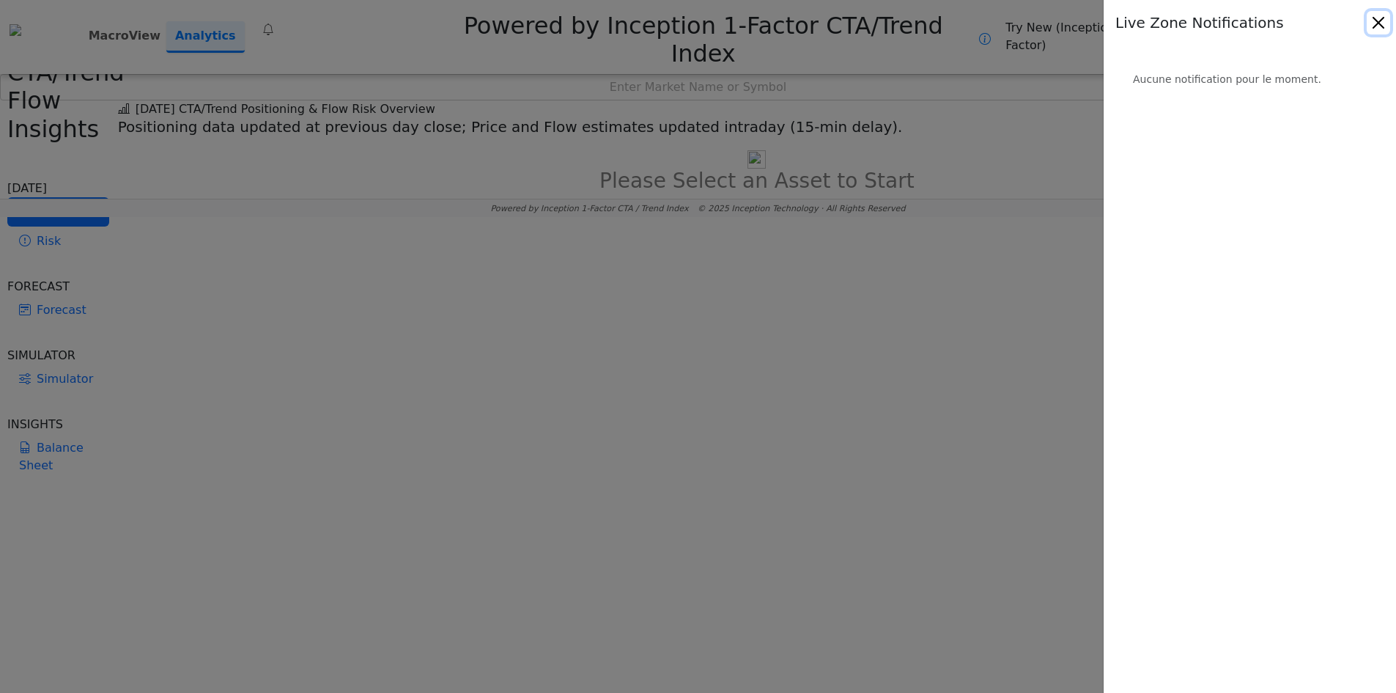
click at [1371, 22] on button "Close" at bounding box center [1378, 22] width 23 height 23
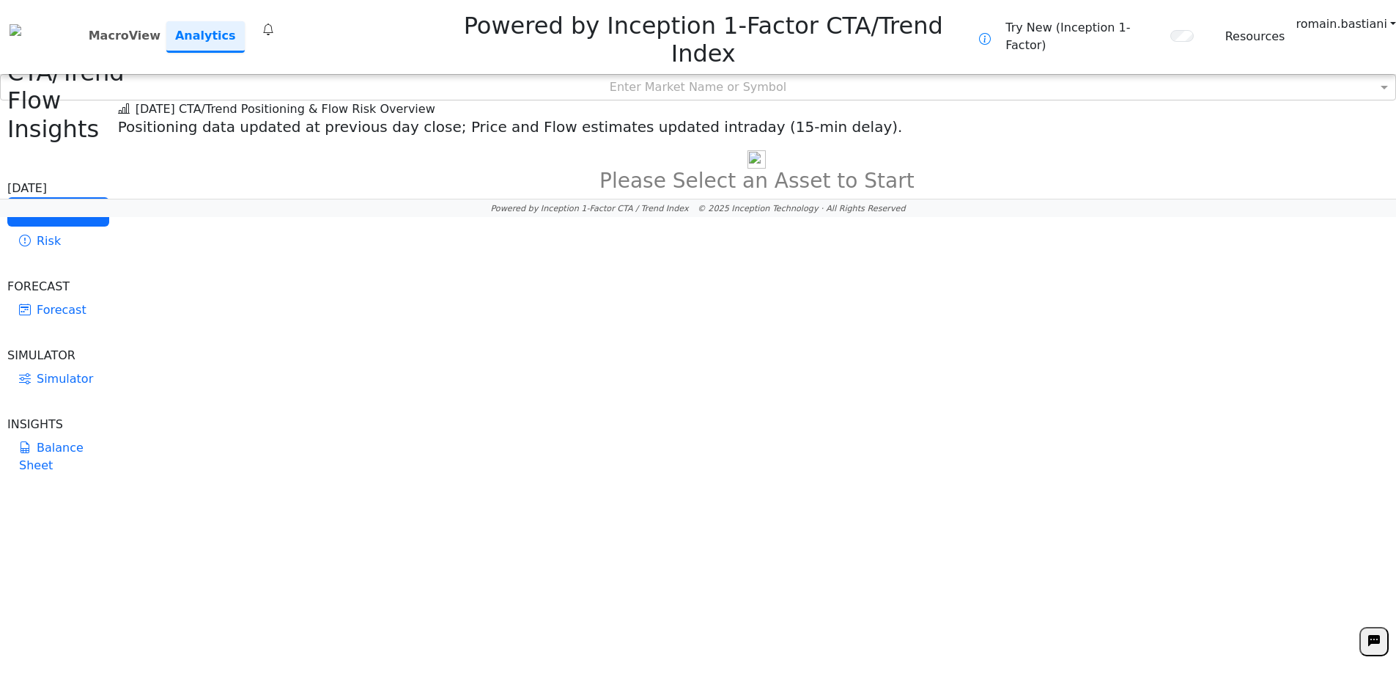
click at [269, 21] on icon at bounding box center [268, 30] width 12 height 18
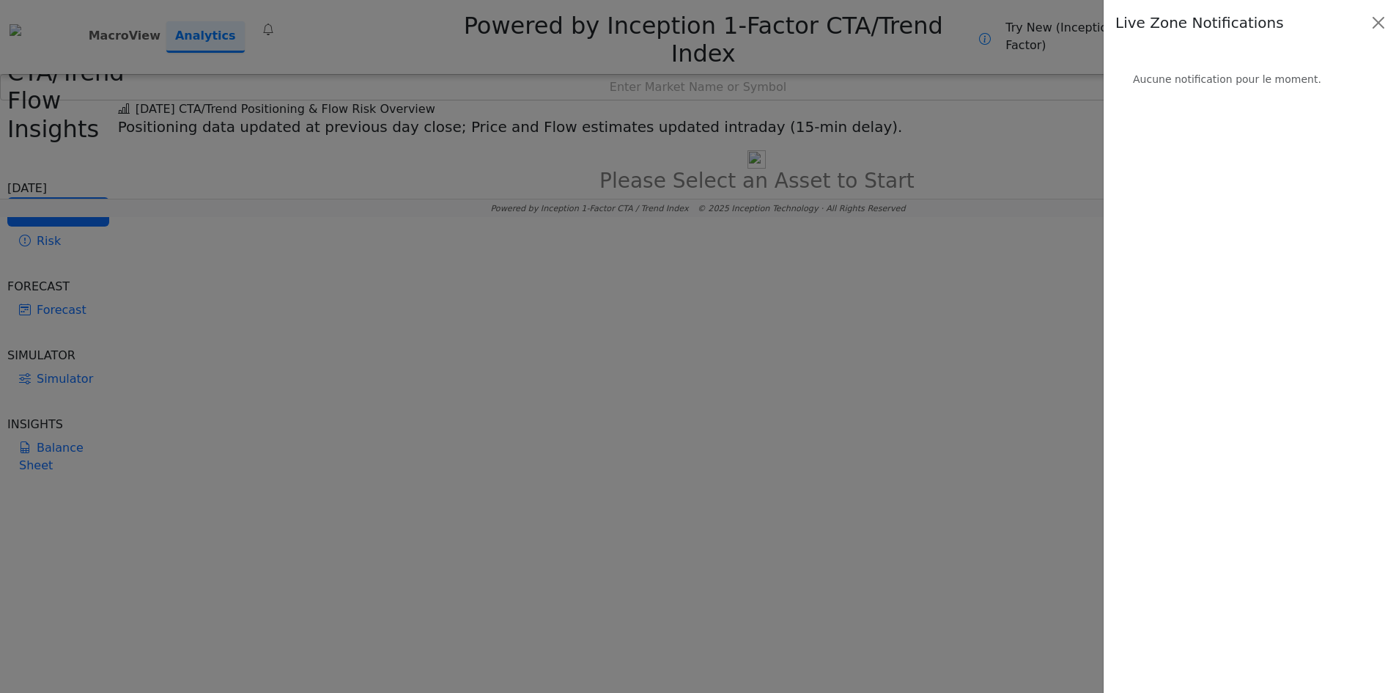
click at [594, 67] on div at bounding box center [698, 346] width 1396 height 693
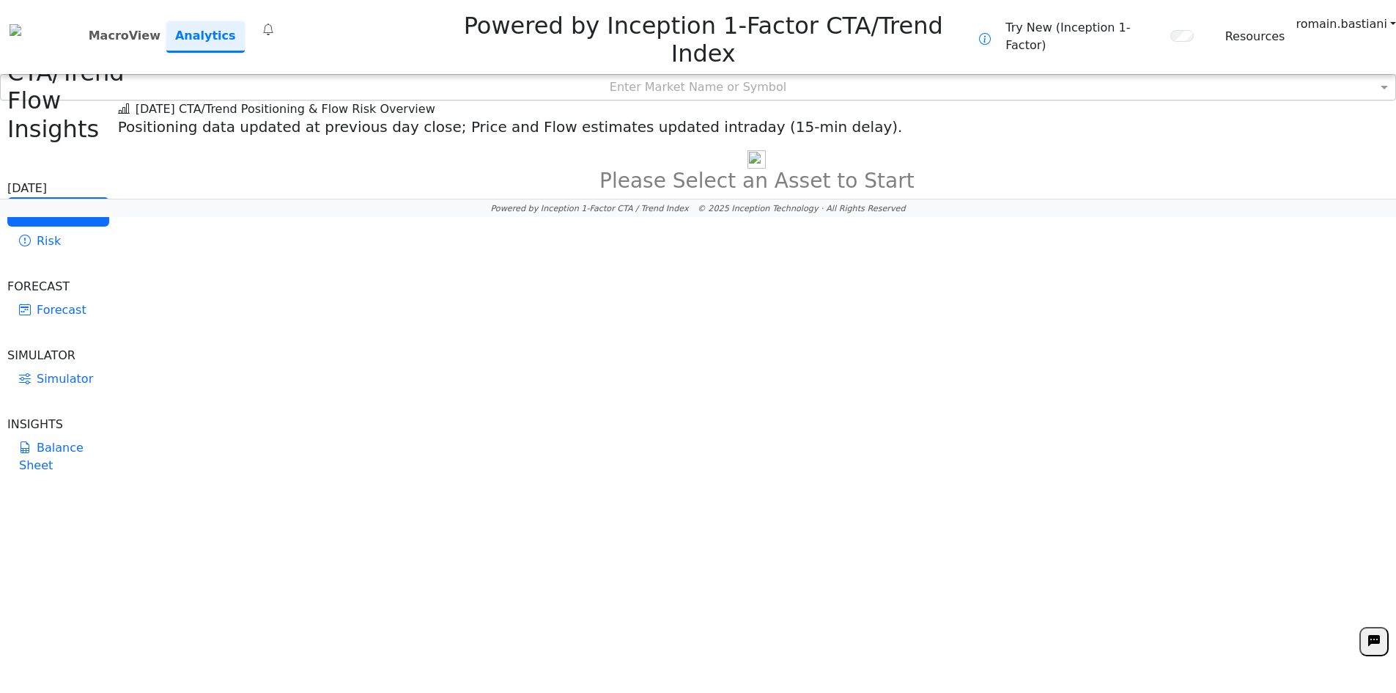
click at [594, 75] on div "Enter Market Name or Symbol" at bounding box center [698, 87] width 1395 height 25
click at [602, 81] on div "**********" at bounding box center [698, 108] width 1396 height 217
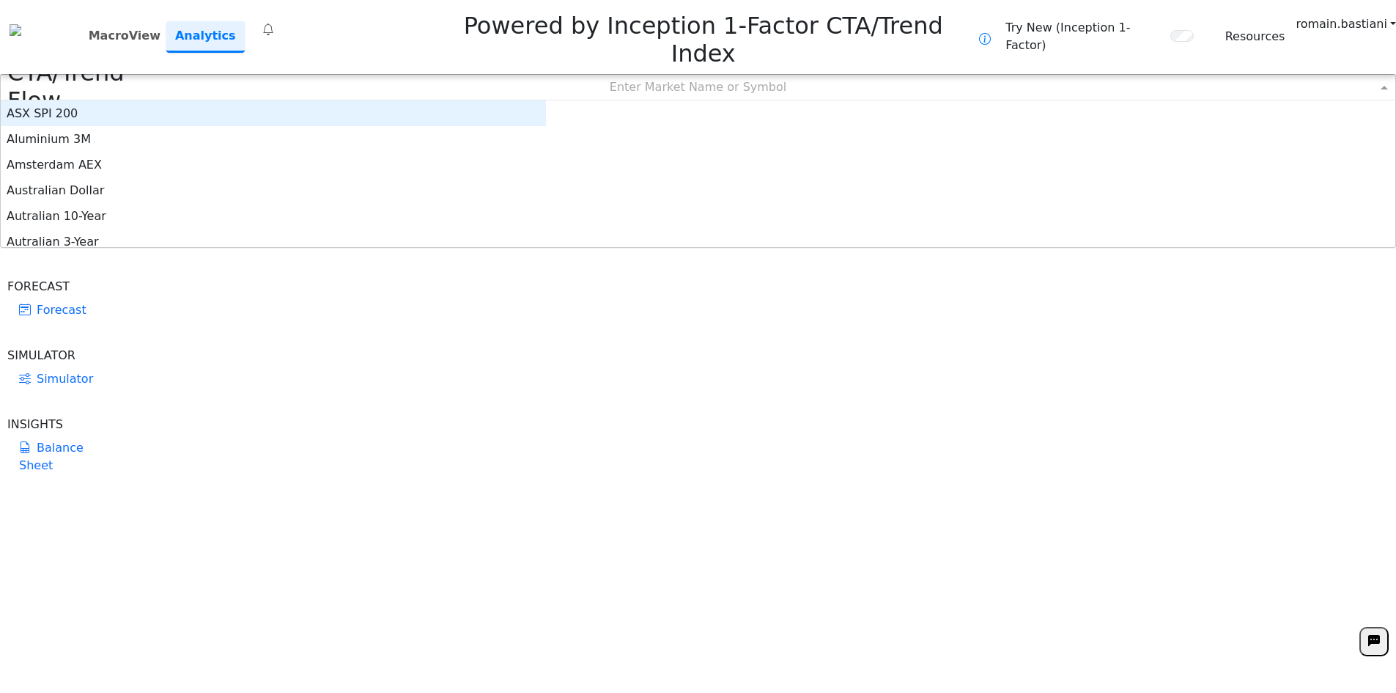
click at [603, 75] on div "Enter Market Name or Symbol" at bounding box center [698, 87] width 1395 height 25
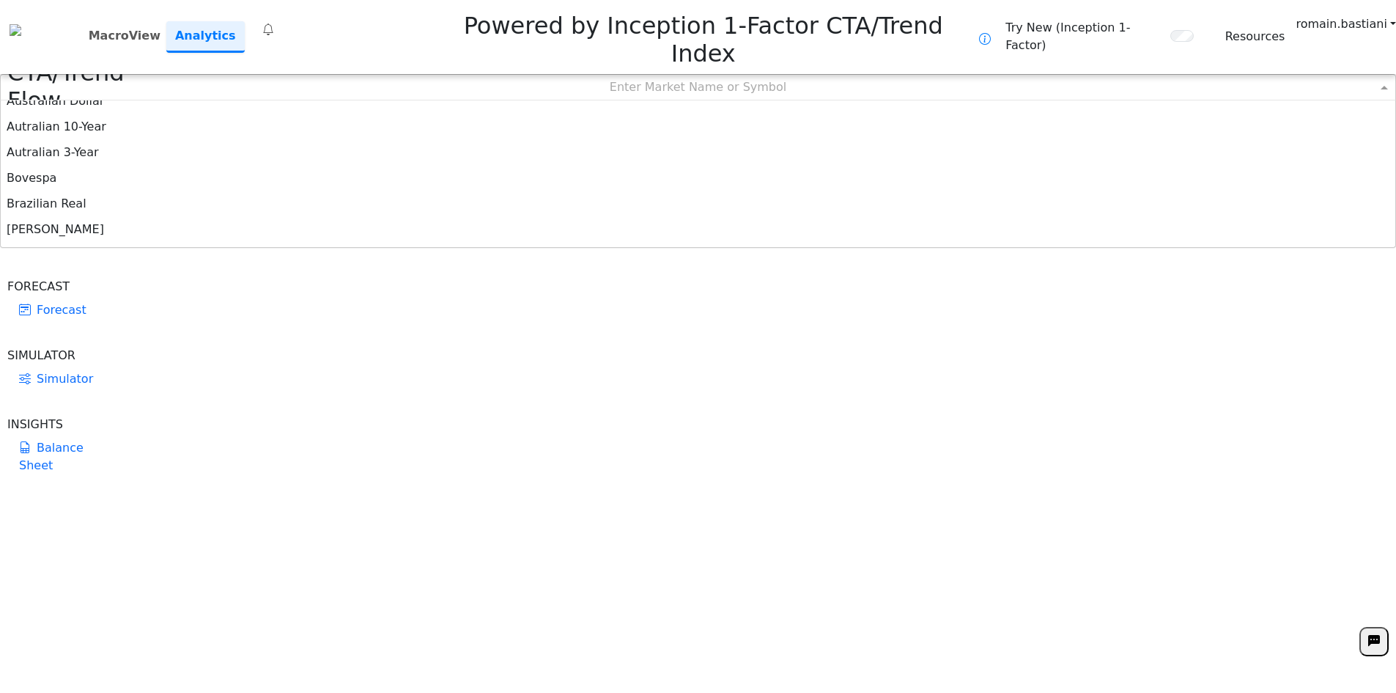
scroll to position [220, 0]
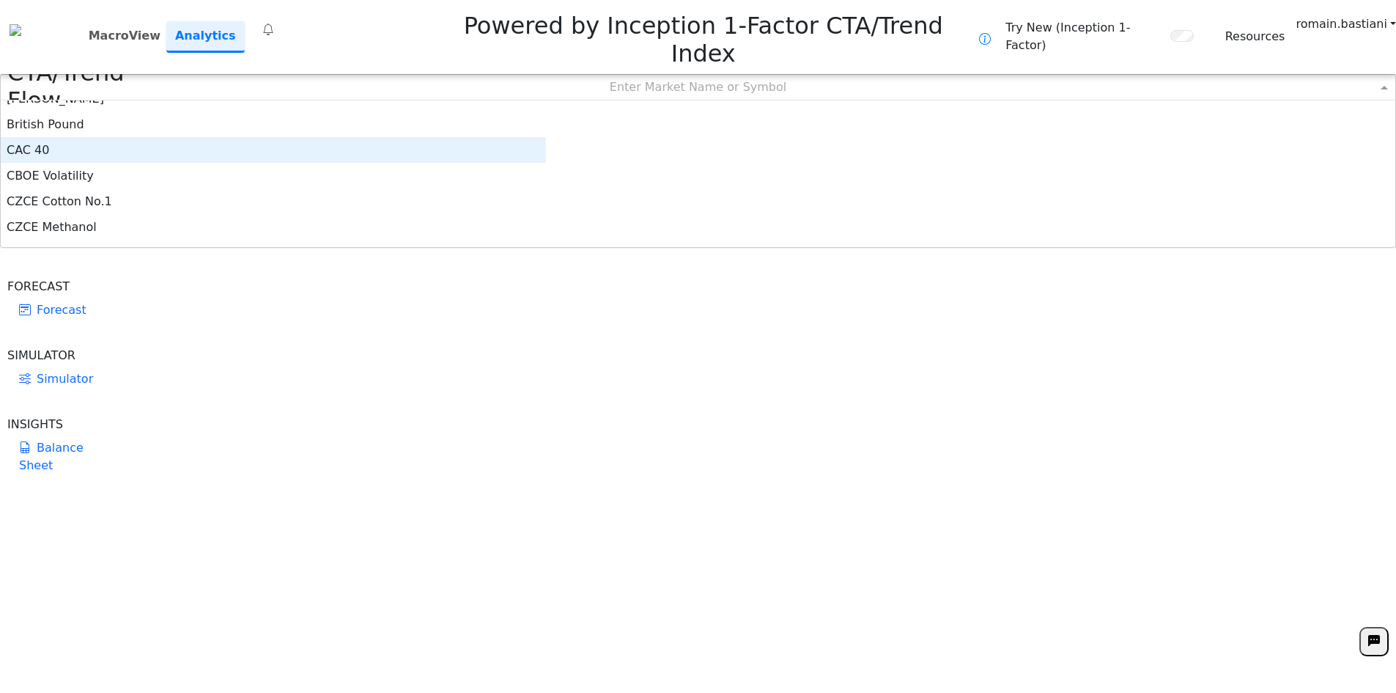
click at [529, 137] on div "CAC 40" at bounding box center [273, 150] width 545 height 26
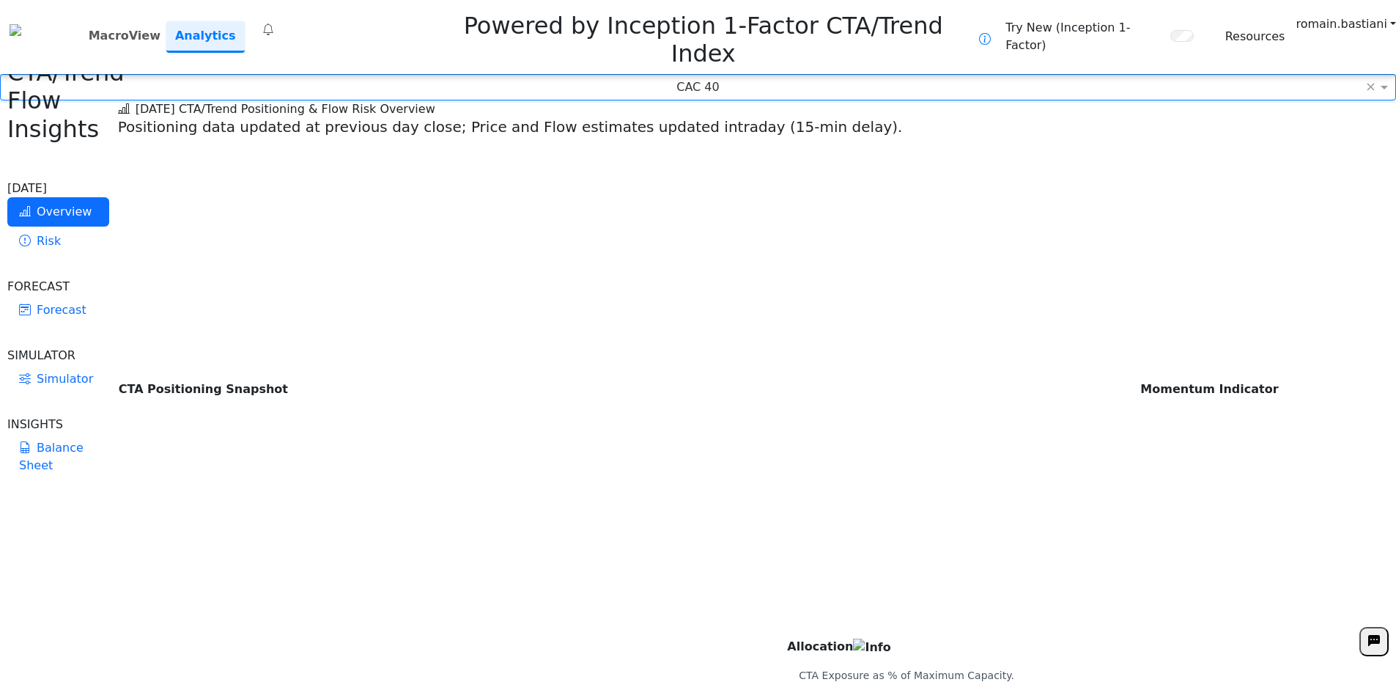
click at [630, 75] on div "CAC 40" at bounding box center [698, 87] width 1395 height 25
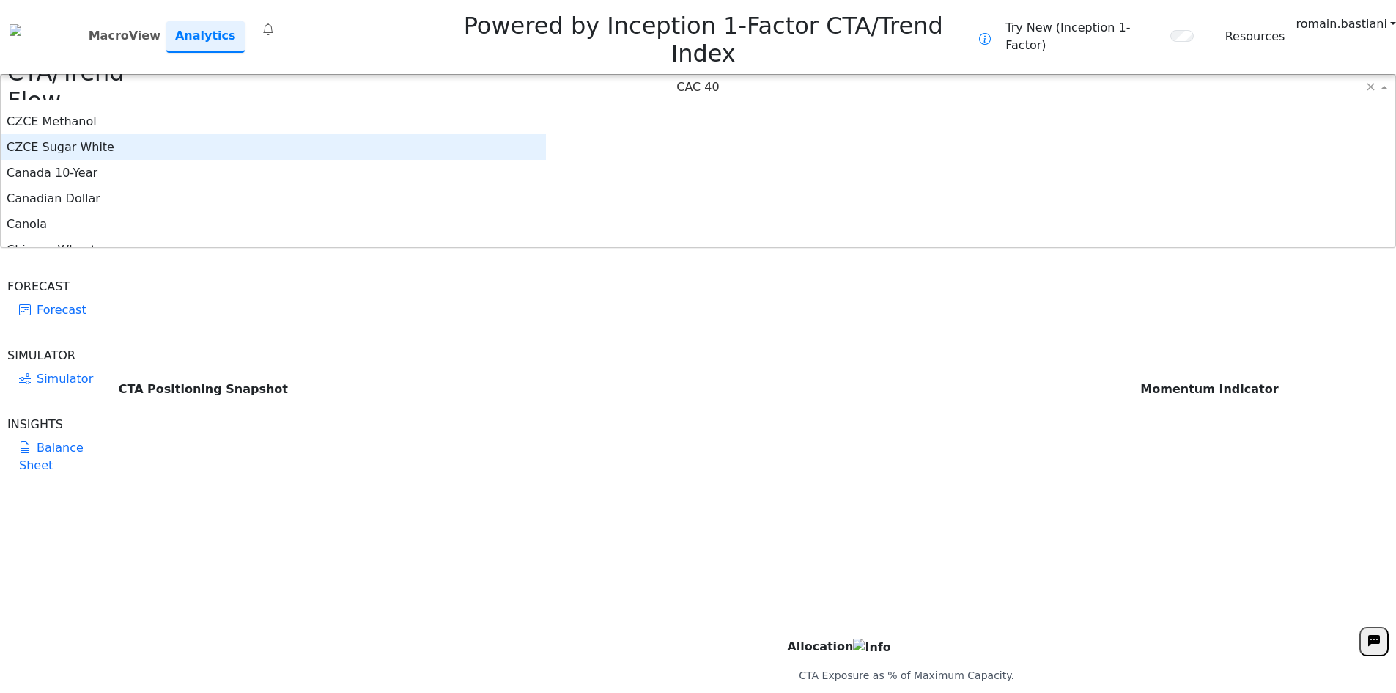
scroll to position [348, 0]
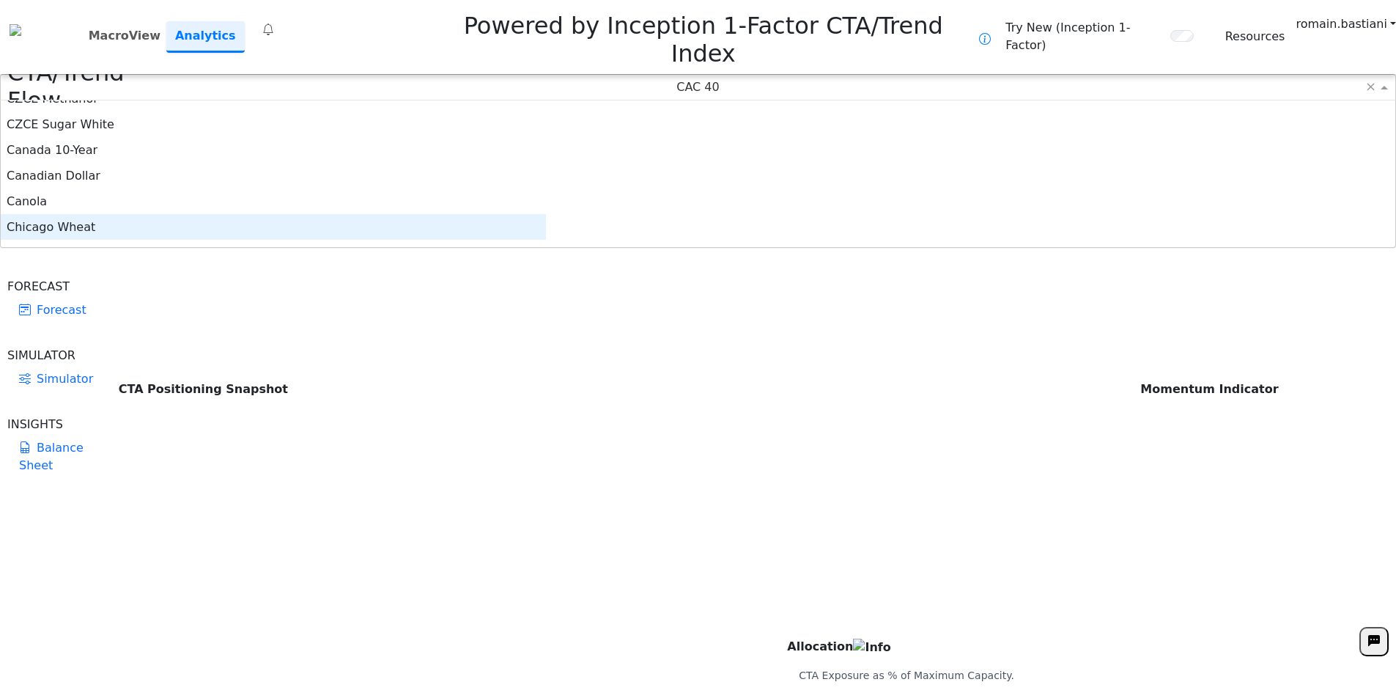
click at [504, 214] on div "Chicago Wheat" at bounding box center [273, 227] width 545 height 26
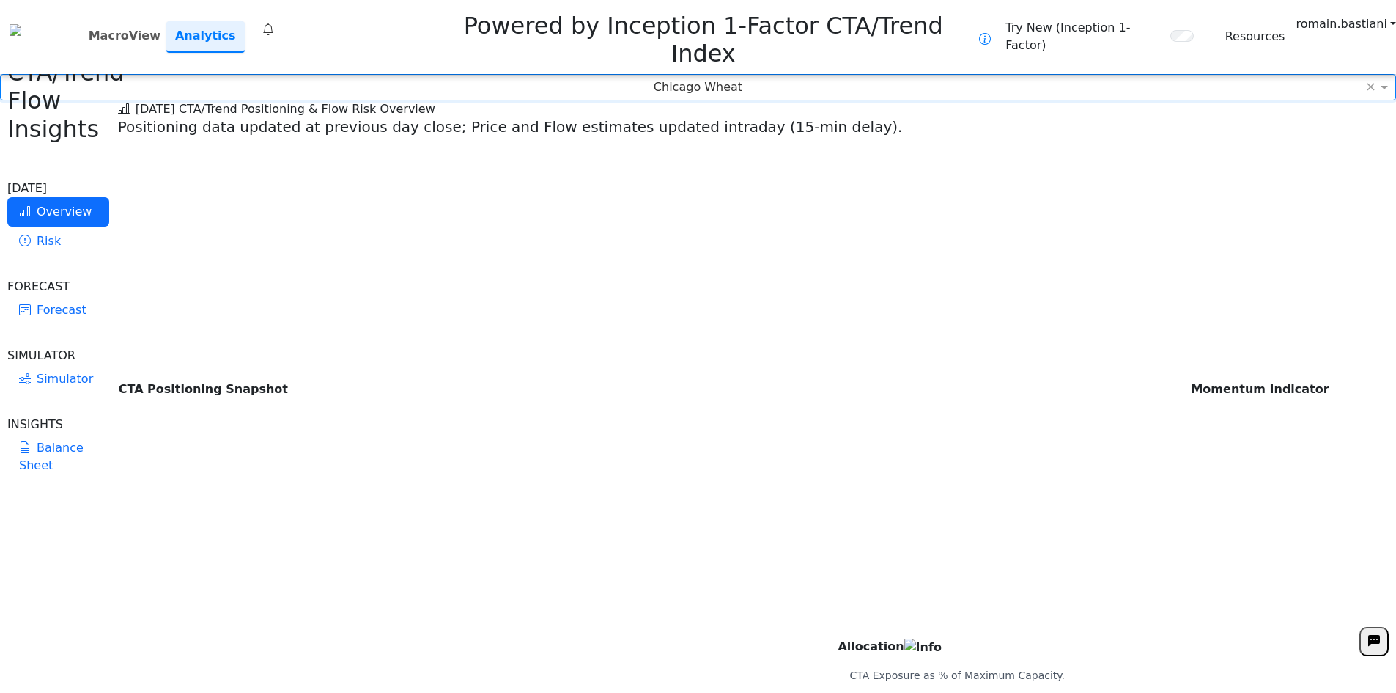
click at [274, 21] on icon at bounding box center [268, 30] width 12 height 18
click at [273, 21] on icon at bounding box center [268, 30] width 12 height 18
click at [1305, 74] on div "Chicago Wheat ×" at bounding box center [698, 87] width 1396 height 26
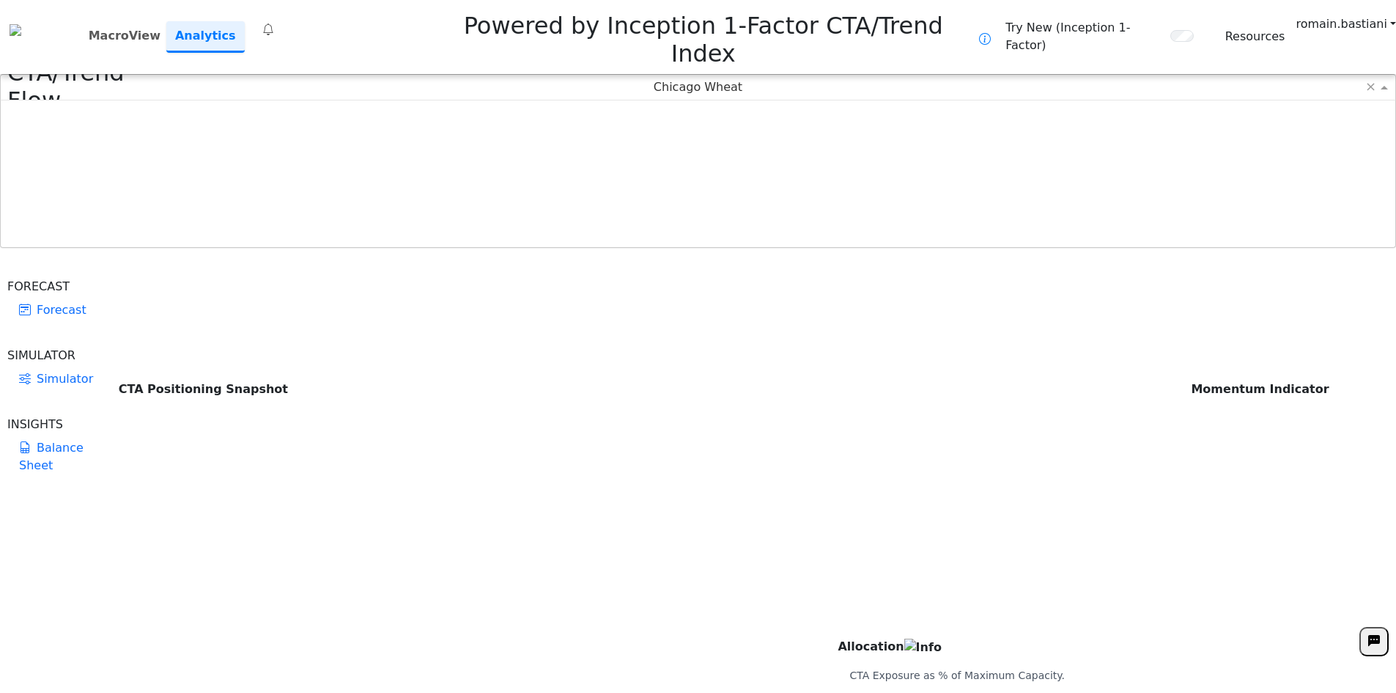
click at [632, 75] on div "Chicago Wheat" at bounding box center [698, 87] width 1395 height 25
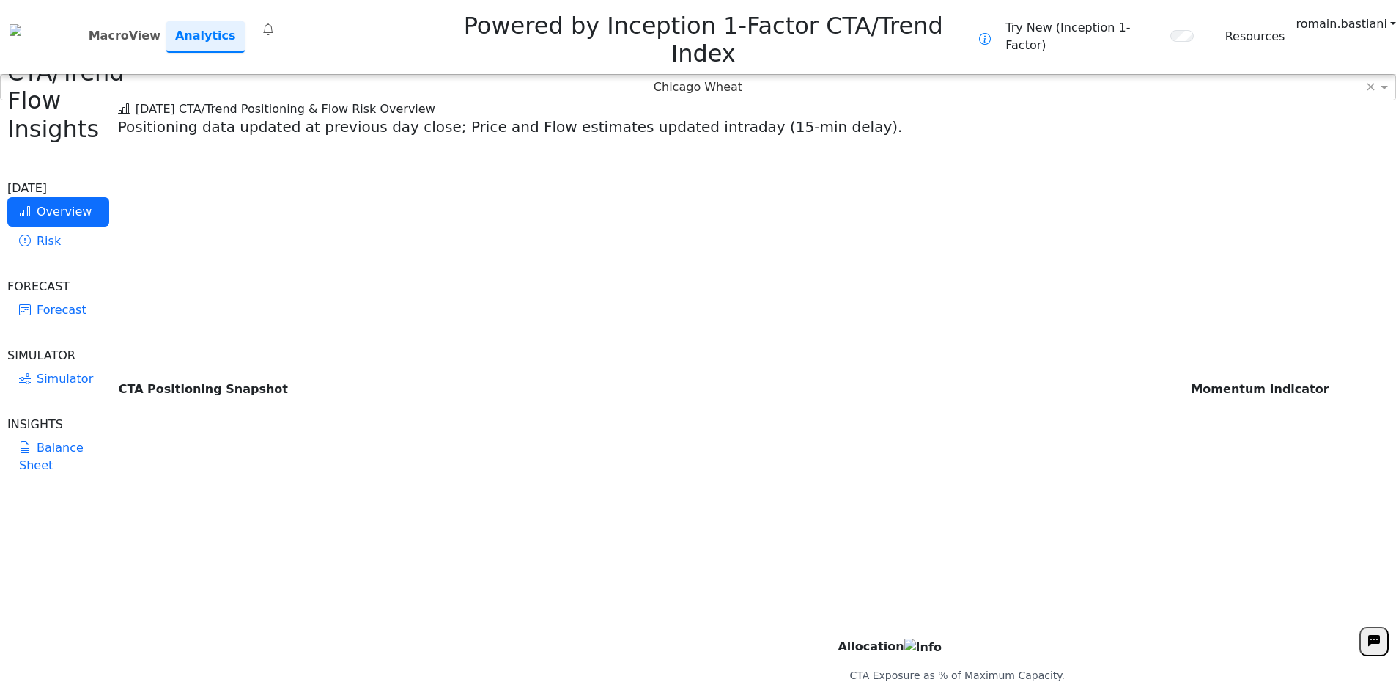
click at [1020, 125] on div "[DATE] CTA/Trend Positioning & Flow Risk Overview Positioning data updated at p…" at bounding box center [757, 117] width 1278 height 35
click at [654, 75] on div "Chicago Wheat" at bounding box center [698, 87] width 1395 height 25
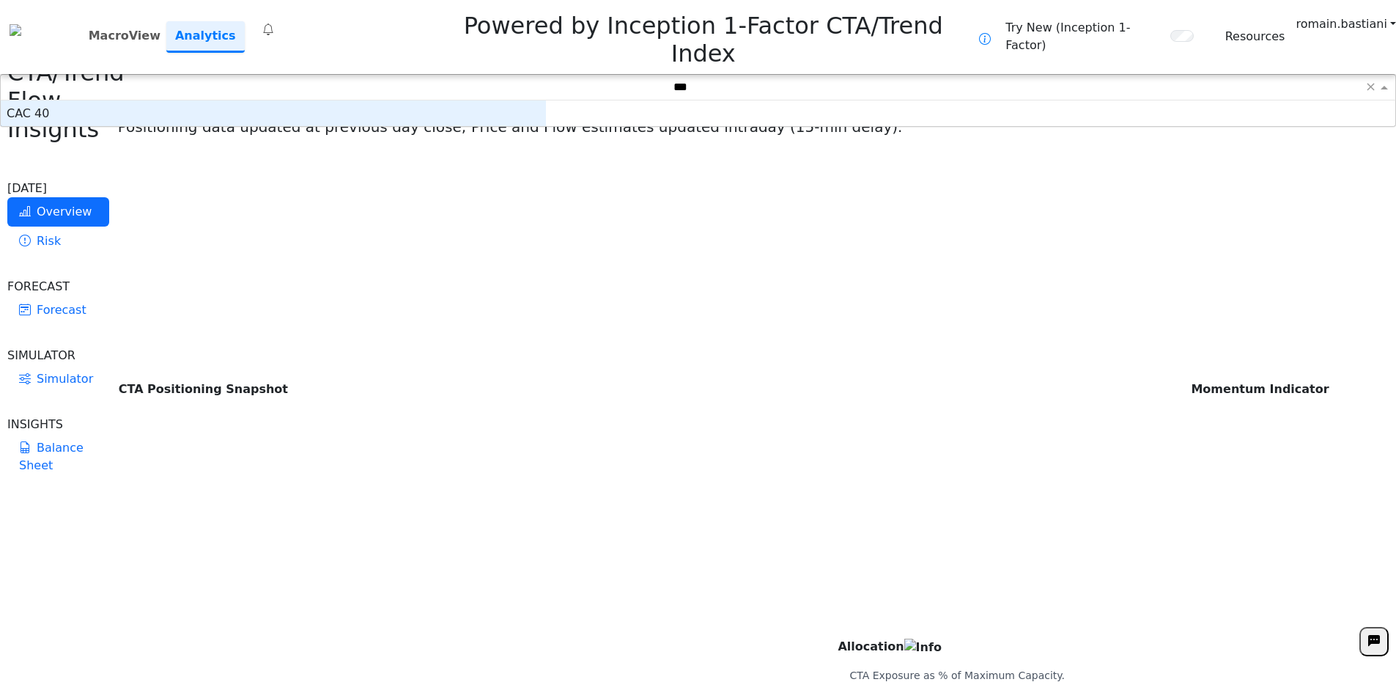
scroll to position [15, 534]
type input "*"
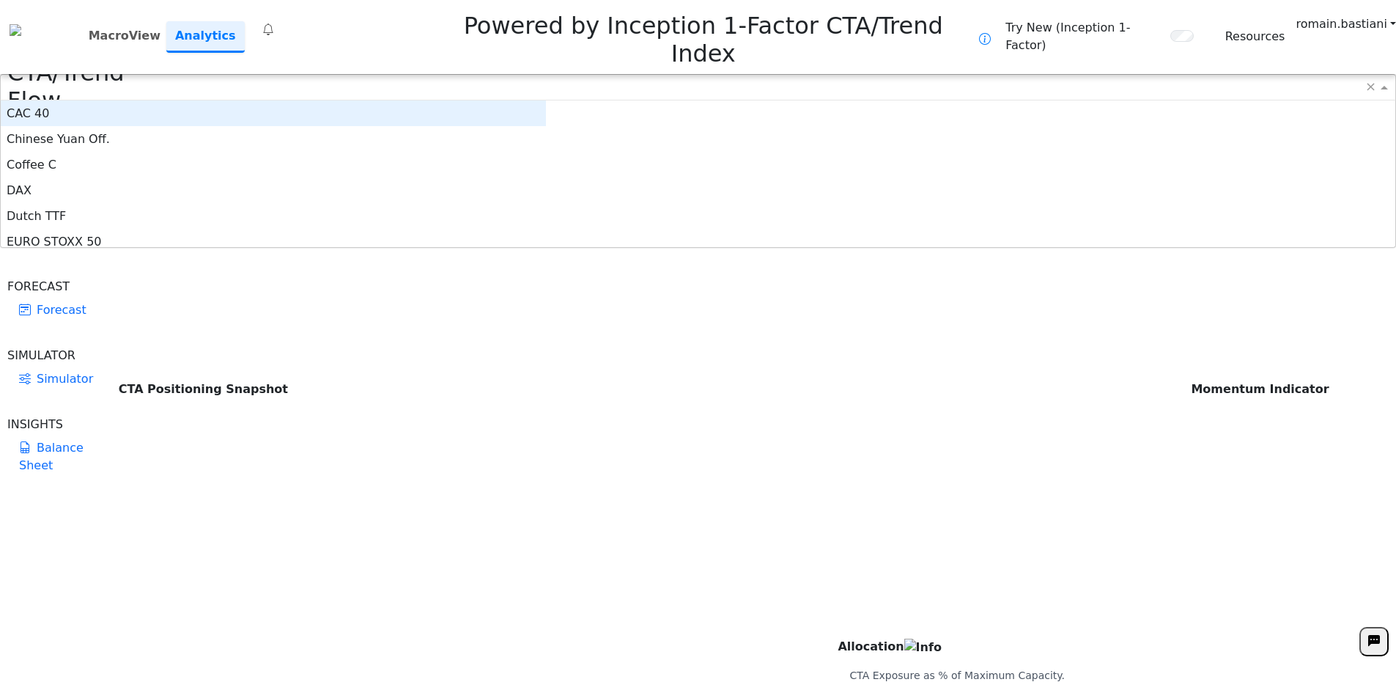
scroll to position [341, 0]
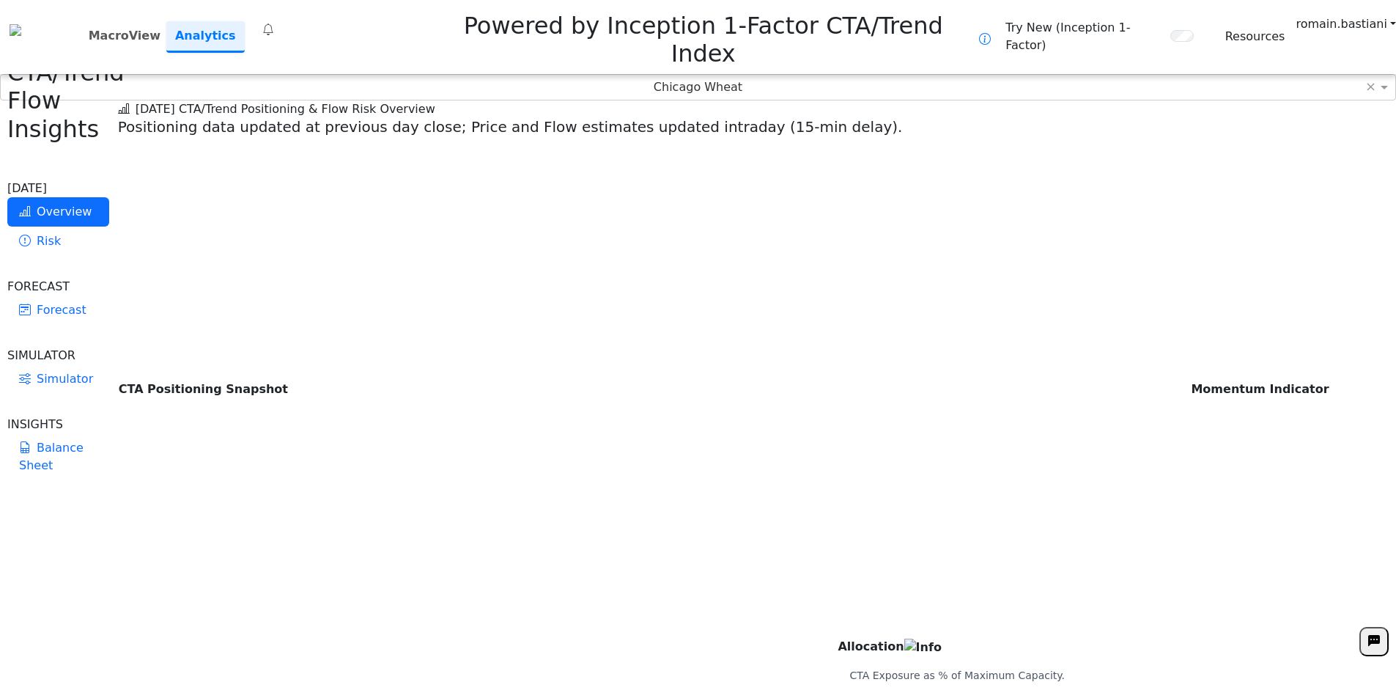
click at [1022, 103] on div "[DATE] CTA/Trend Positioning & Flow Risk Overview Positioning data updated at p…" at bounding box center [757, 117] width 1278 height 35
click at [834, 75] on div "Chicago Wheat" at bounding box center [698, 87] width 1395 height 25
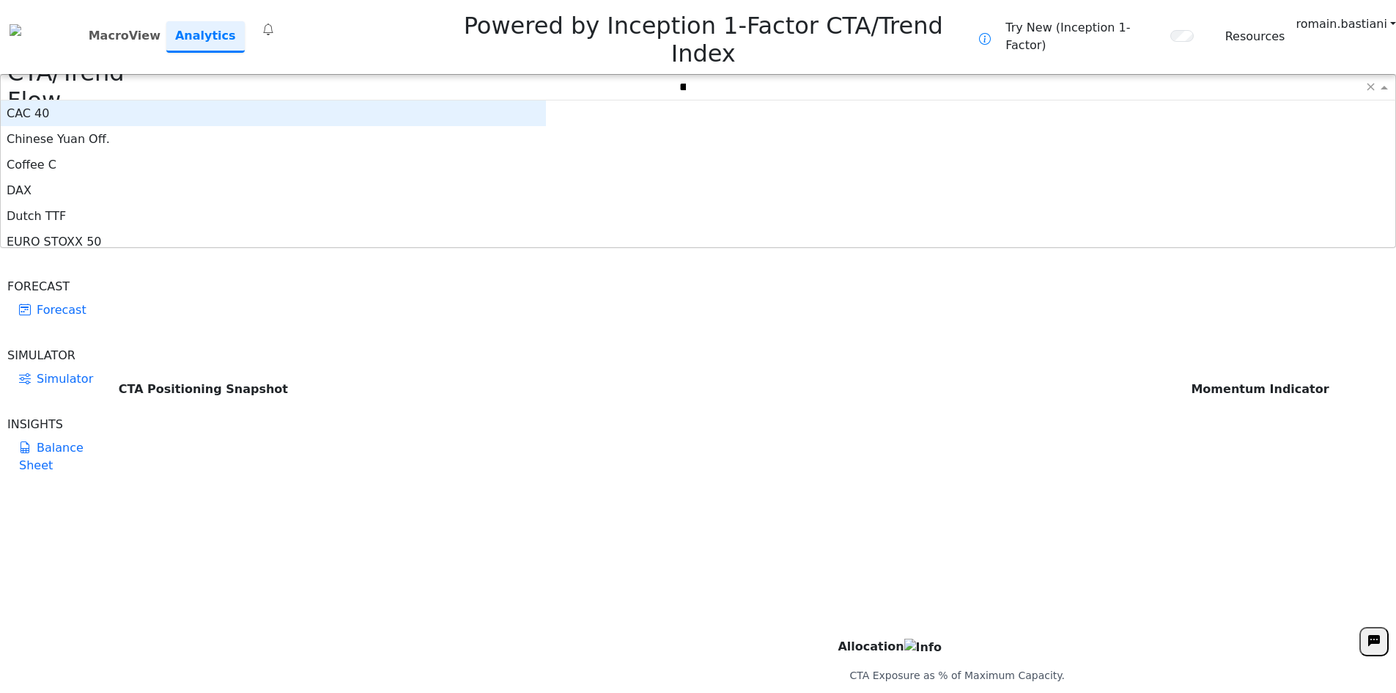
scroll to position [15, 534]
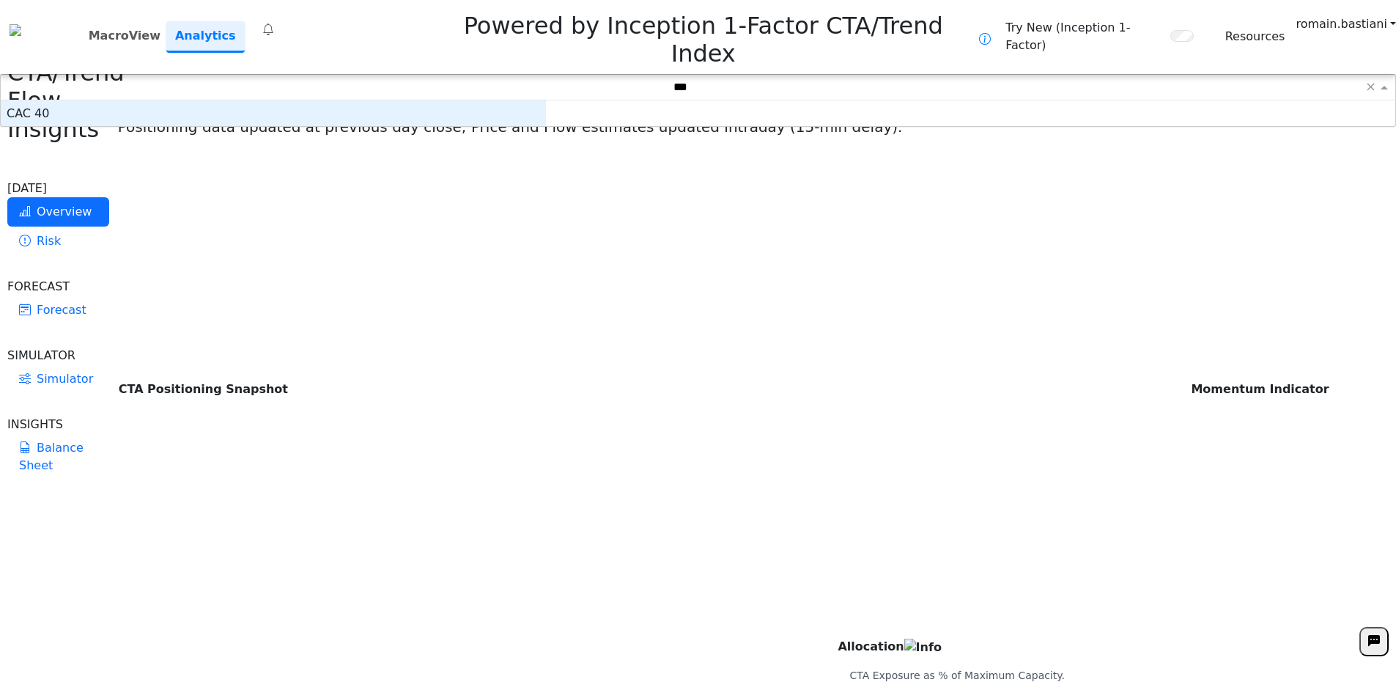
type input "***"
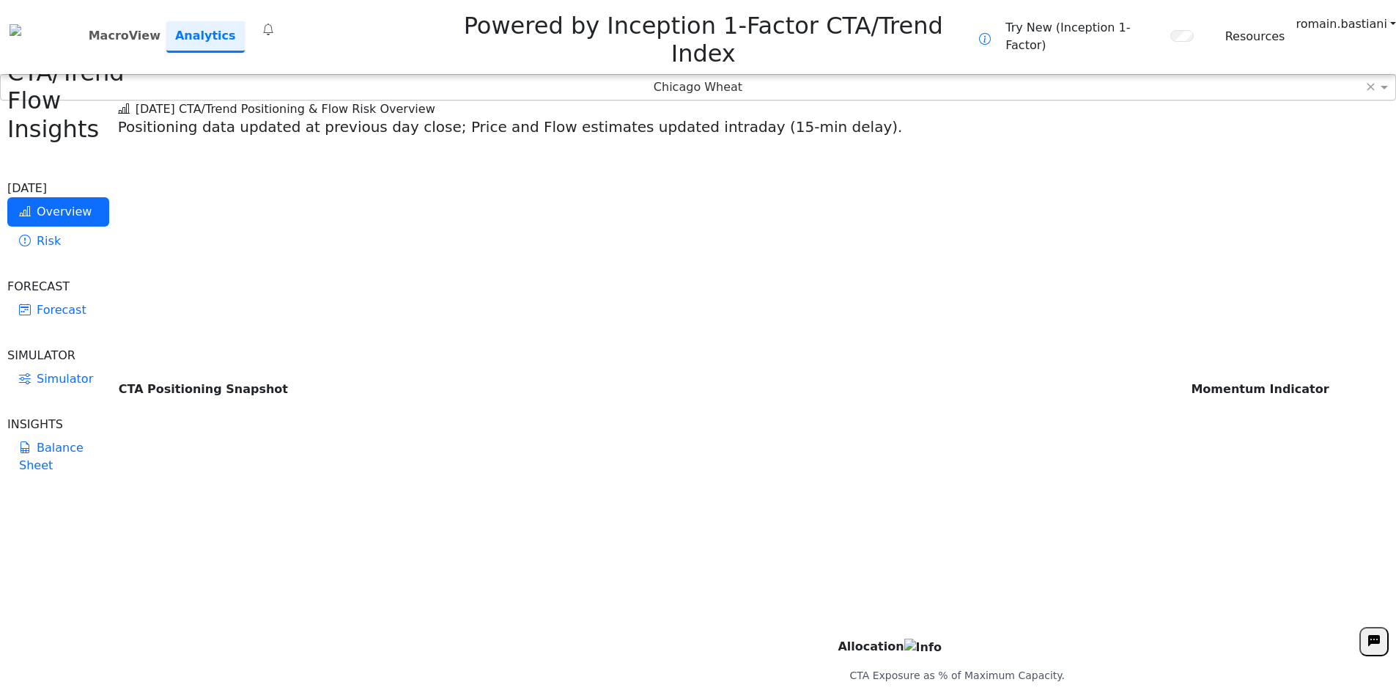
click at [740, 75] on div "Chicago Wheat" at bounding box center [698, 87] width 1395 height 25
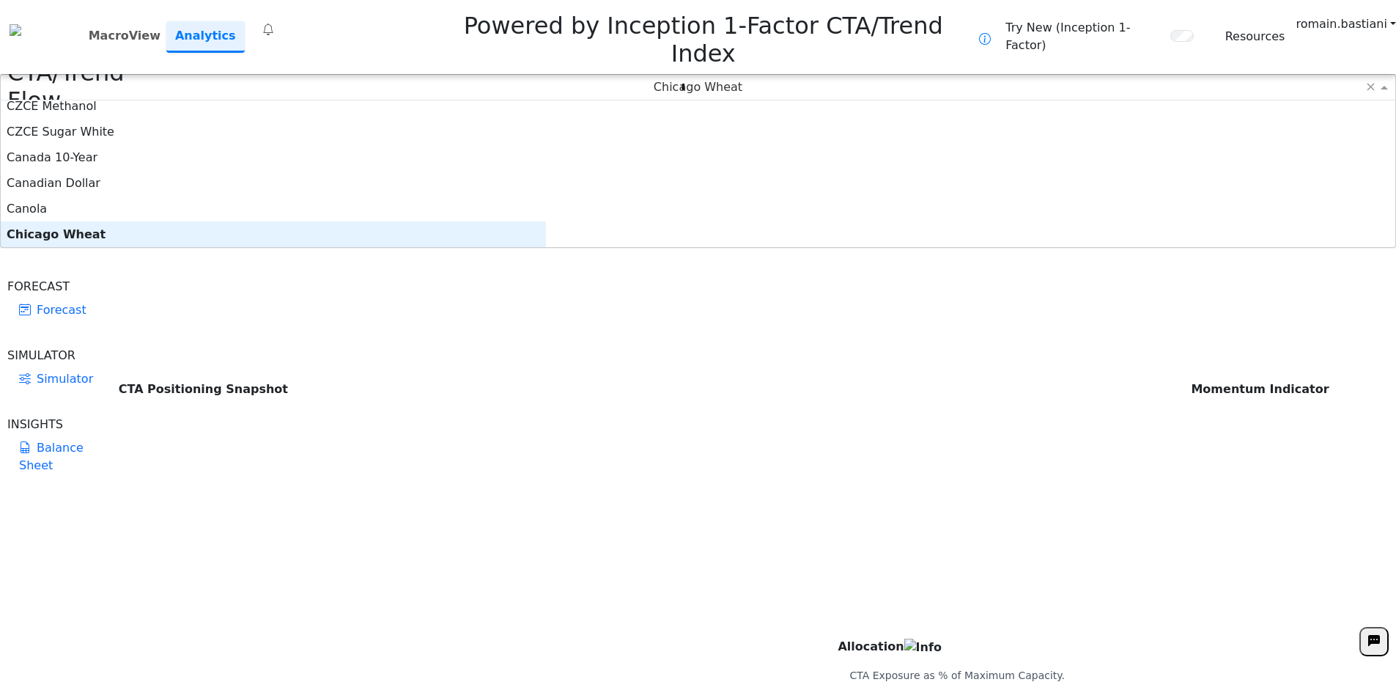
scroll to position [0, 0]
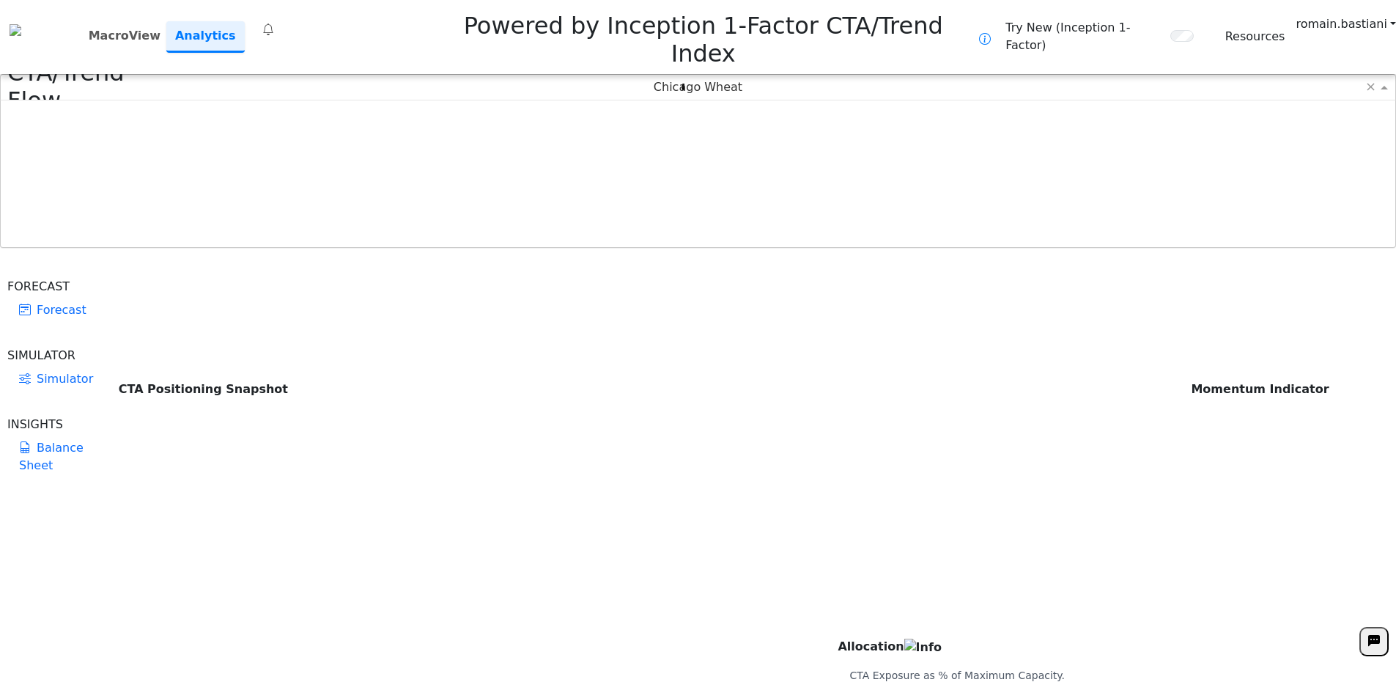
type input "***"
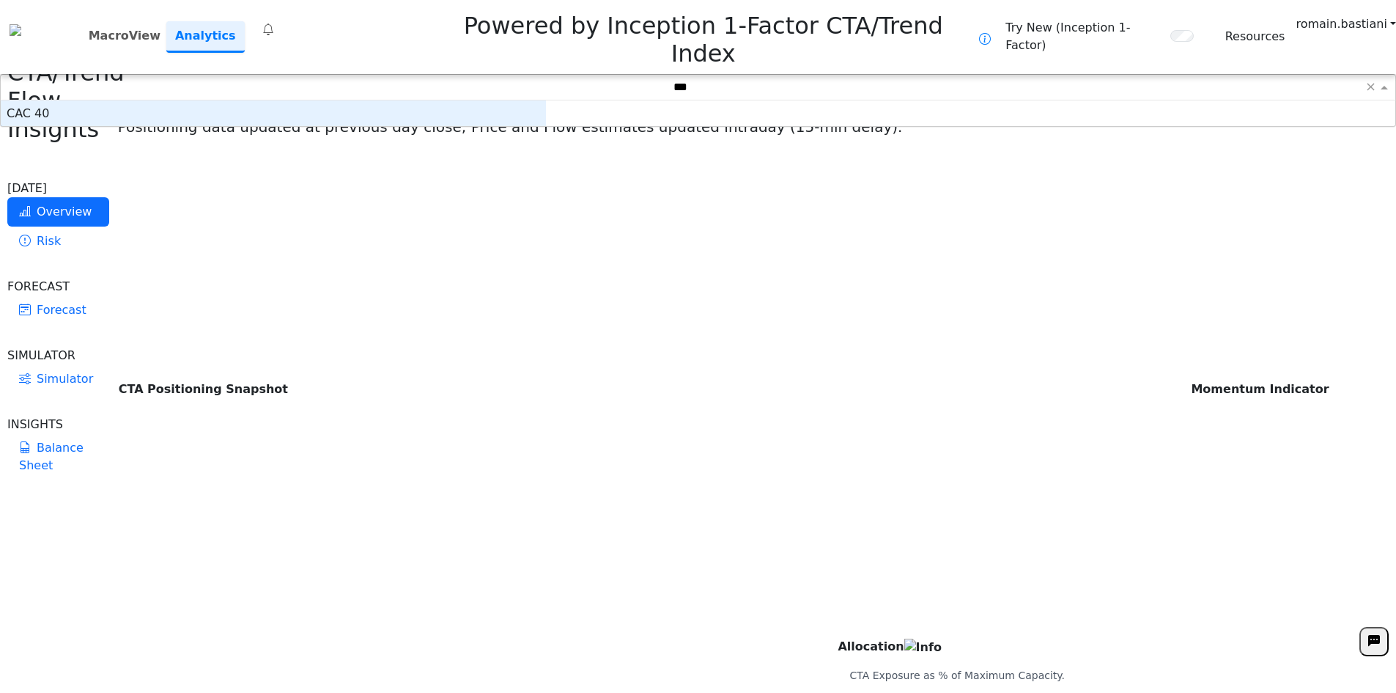
scroll to position [15, 534]
click at [546, 100] on div "CAC 40" at bounding box center [273, 113] width 545 height 26
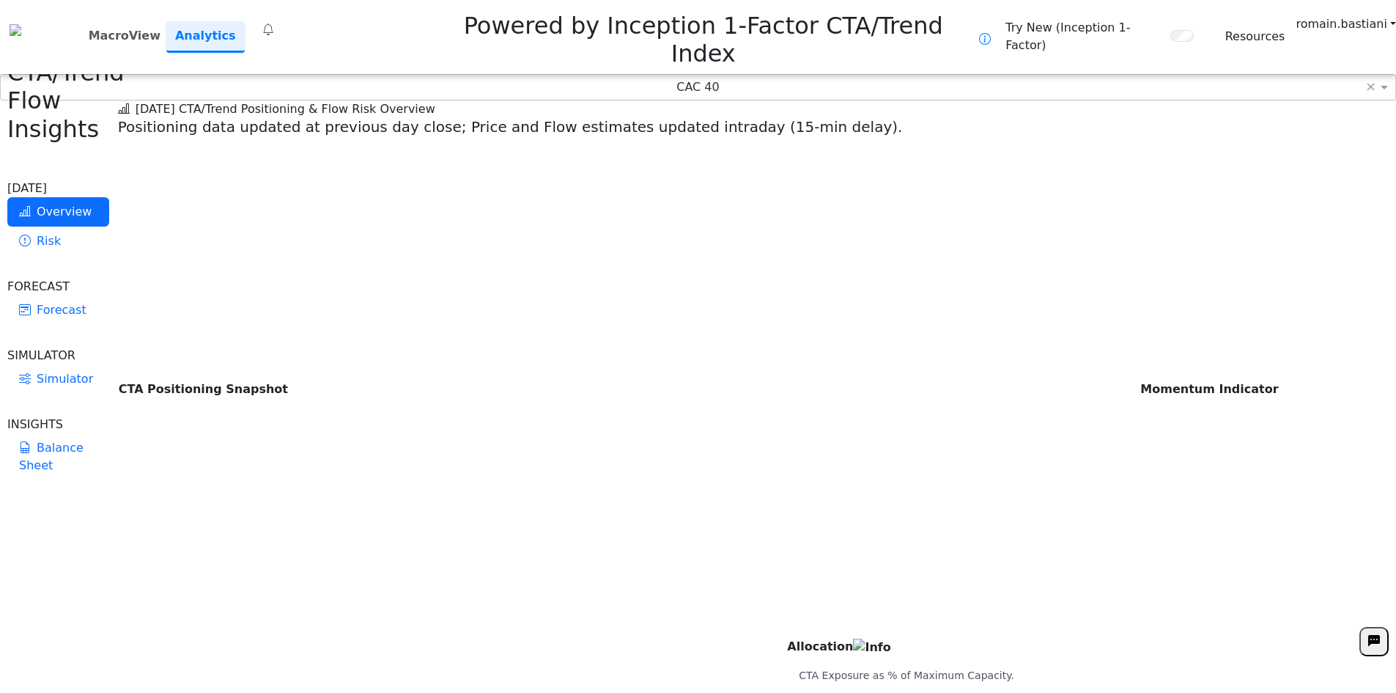
click at [828, 75] on div "CAC 40" at bounding box center [698, 87] width 1395 height 25
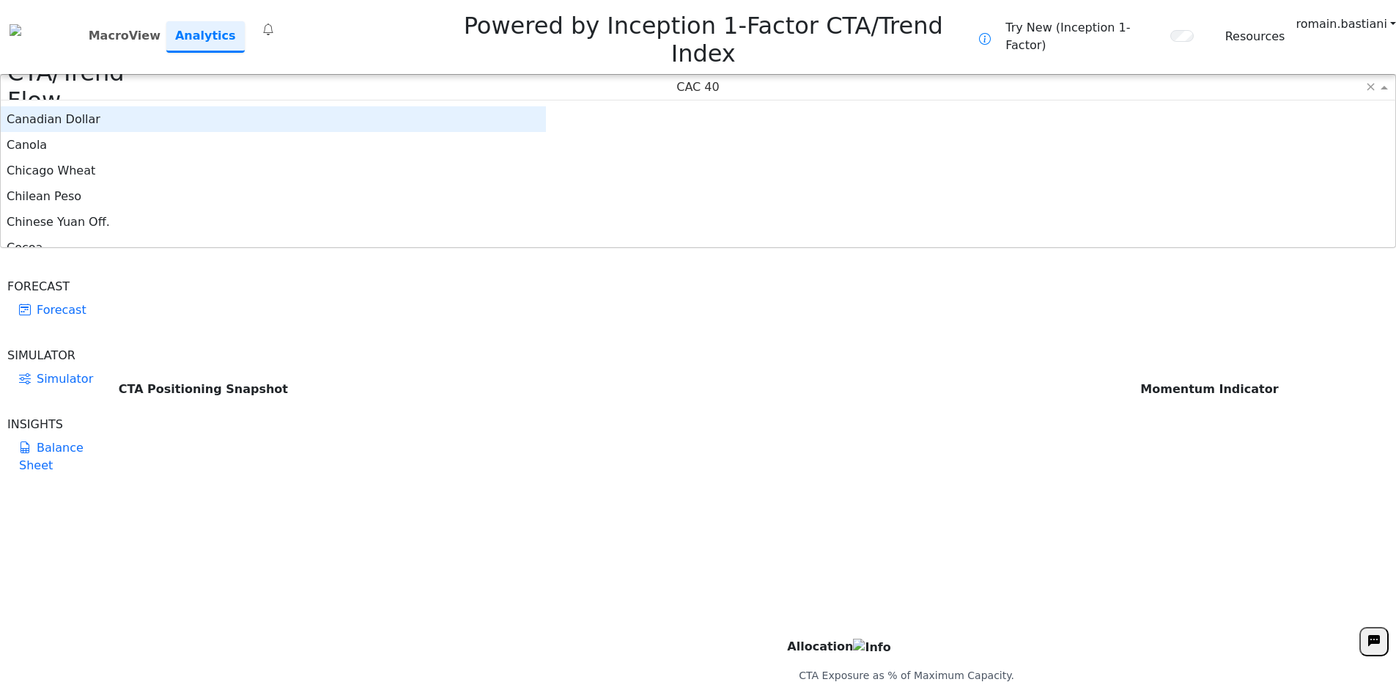
scroll to position [421, 0]
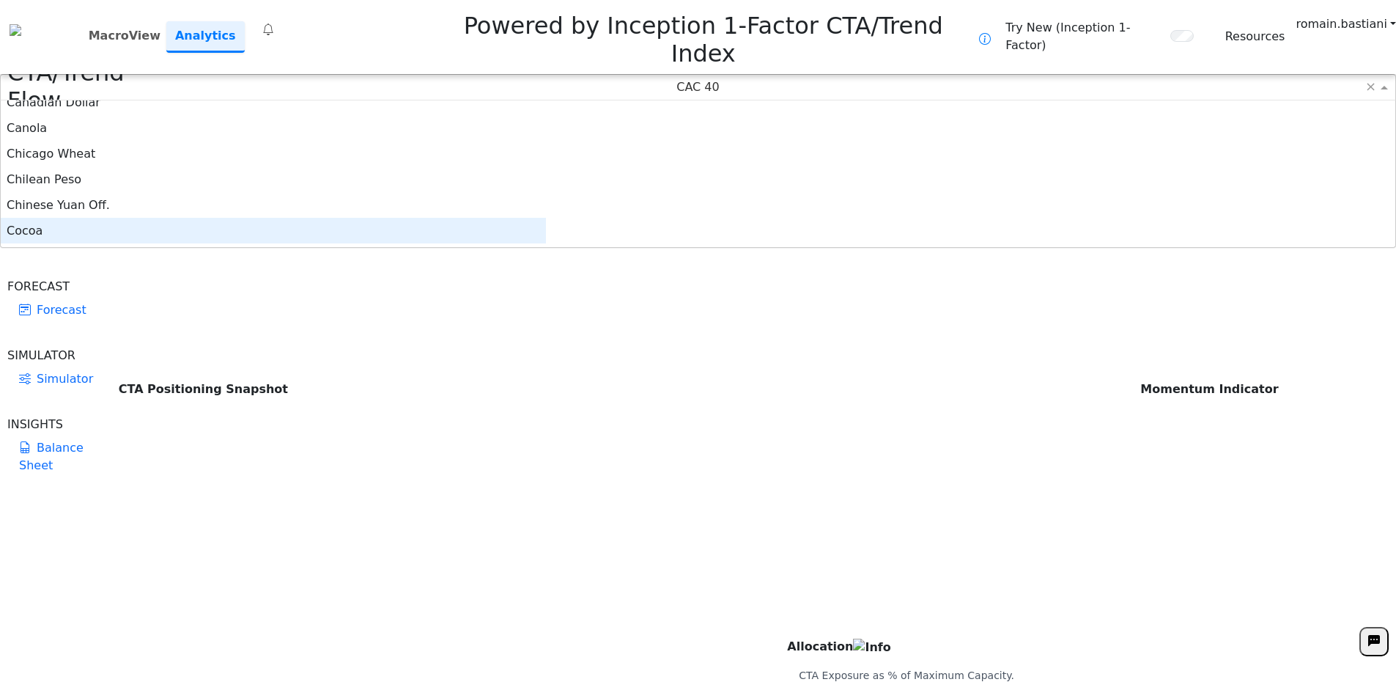
click at [545, 218] on div "Cocoa" at bounding box center [273, 231] width 545 height 26
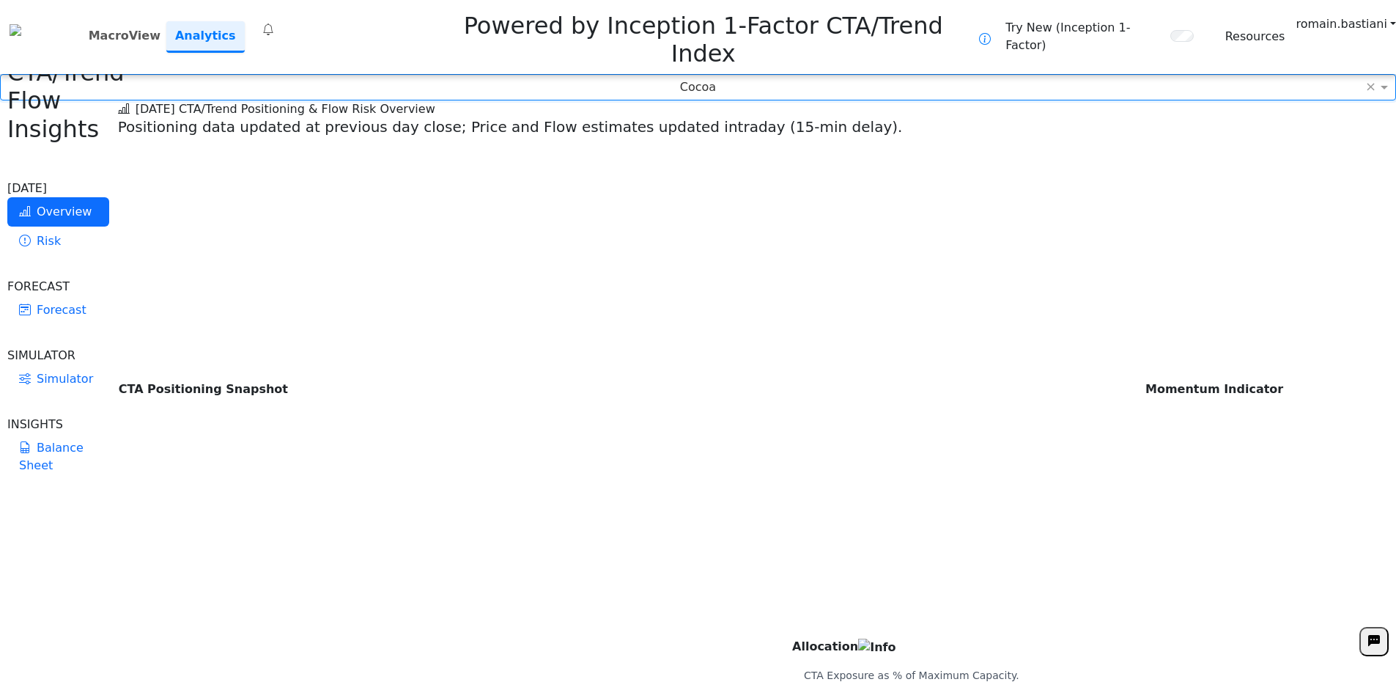
scroll to position [38, 0]
drag, startPoint x: 993, startPoint y: 70, endPoint x: 1020, endPoint y: 51, distance: 33.1
click at [993, 74] on div "Cocoa ×" at bounding box center [698, 87] width 1396 height 26
